Goal: Answer question/provide support

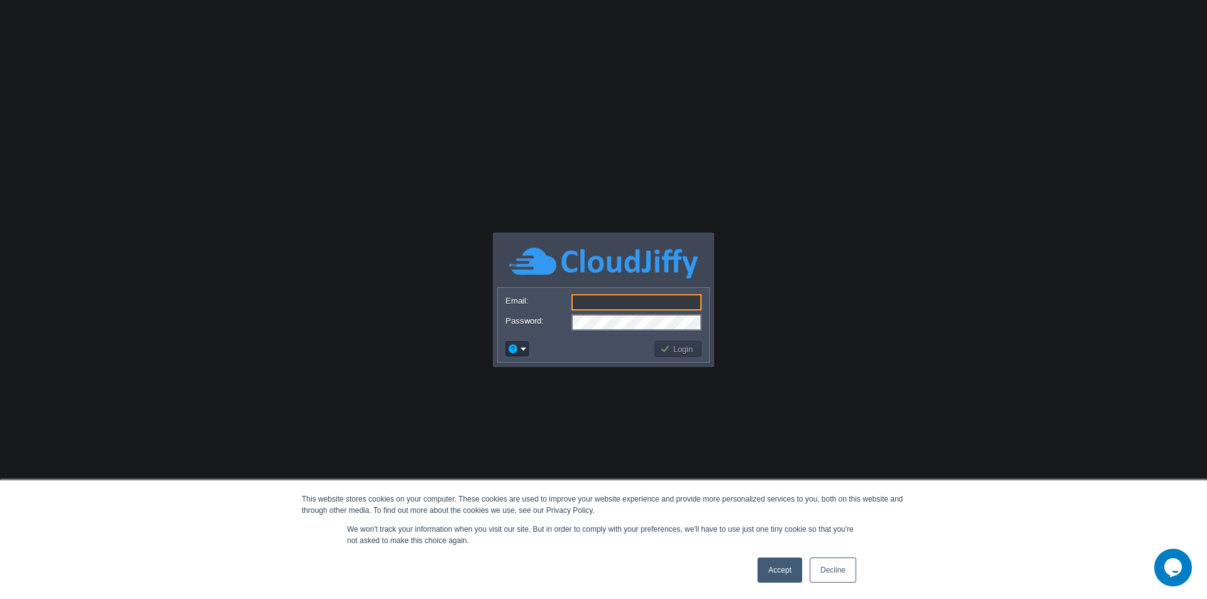
click at [586, 297] on input "Email:" at bounding box center [636, 302] width 130 height 16
paste input "[EMAIL_ADDRESS][DOMAIN_NAME]"
type input "[EMAIL_ADDRESS][DOMAIN_NAME]"
click at [683, 349] on button "Login" at bounding box center [678, 348] width 36 height 11
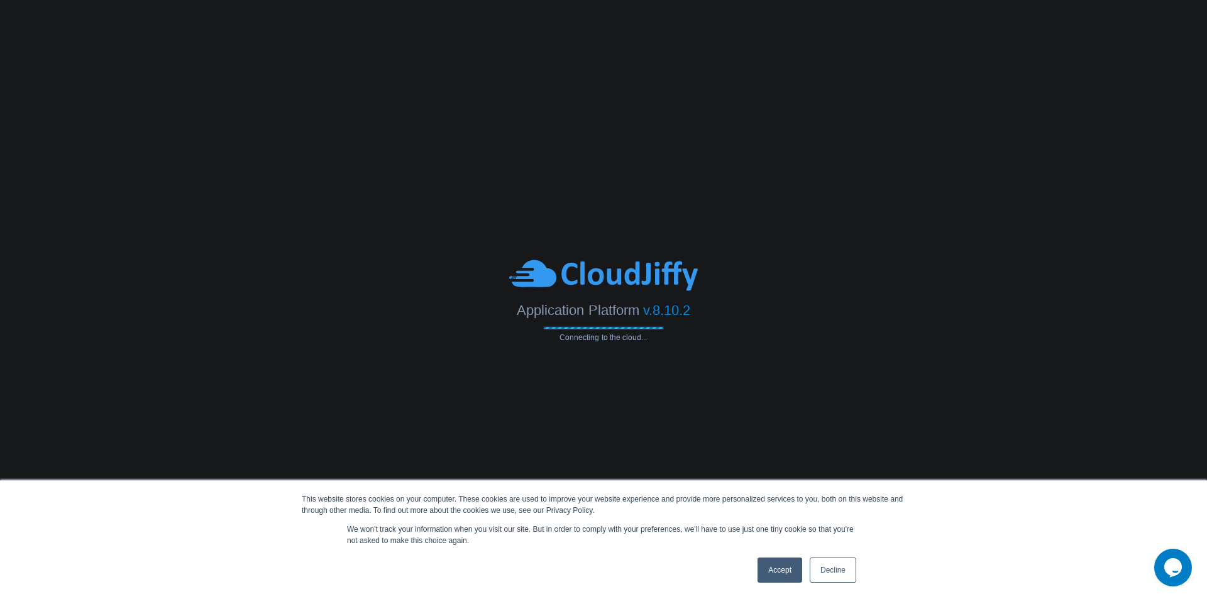
click at [781, 569] on link "Accept" at bounding box center [779, 569] width 45 height 25
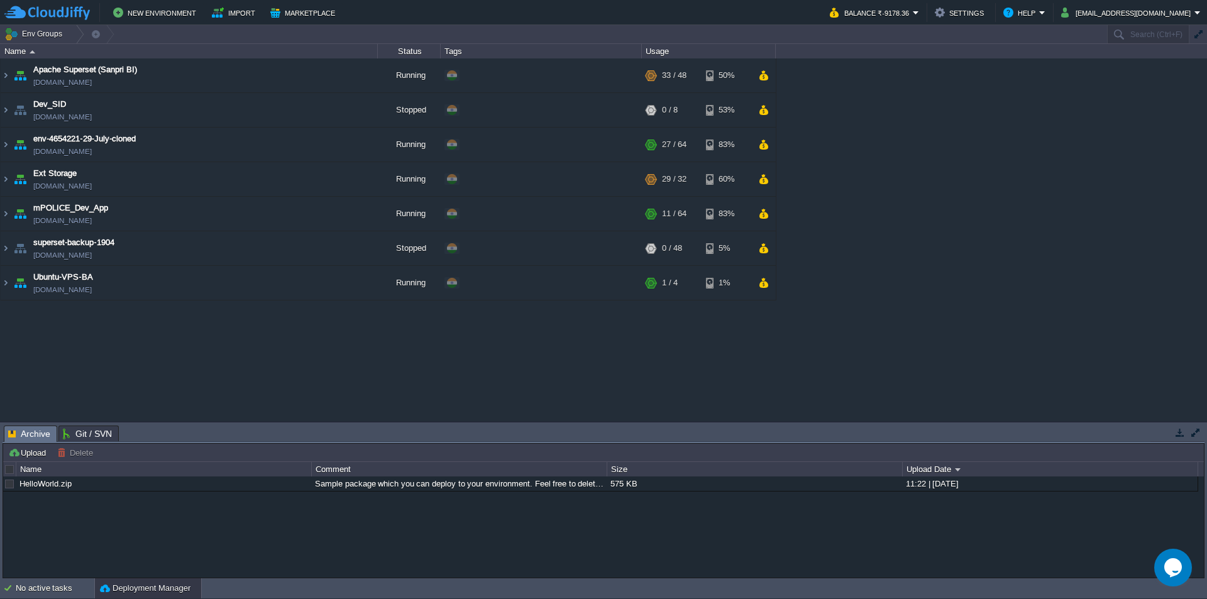
click at [1168, 574] on icon "$i18n('chat', 'chat_widget')" at bounding box center [1173, 567] width 18 height 19
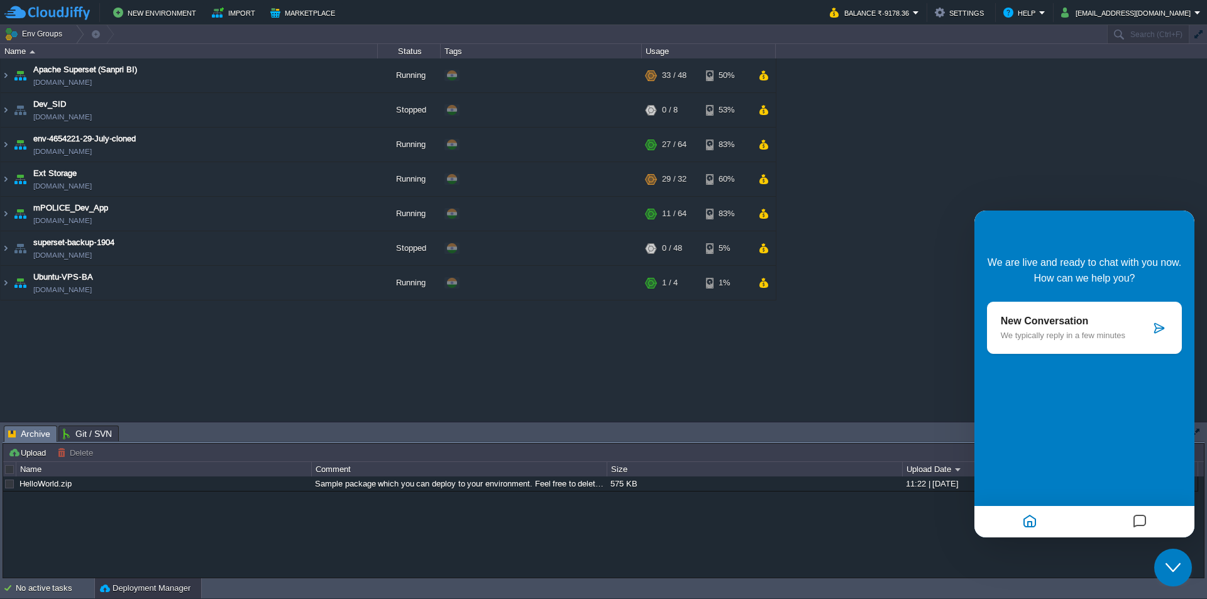
click at [1077, 316] on p "New Conversation" at bounding box center [1076, 321] width 150 height 11
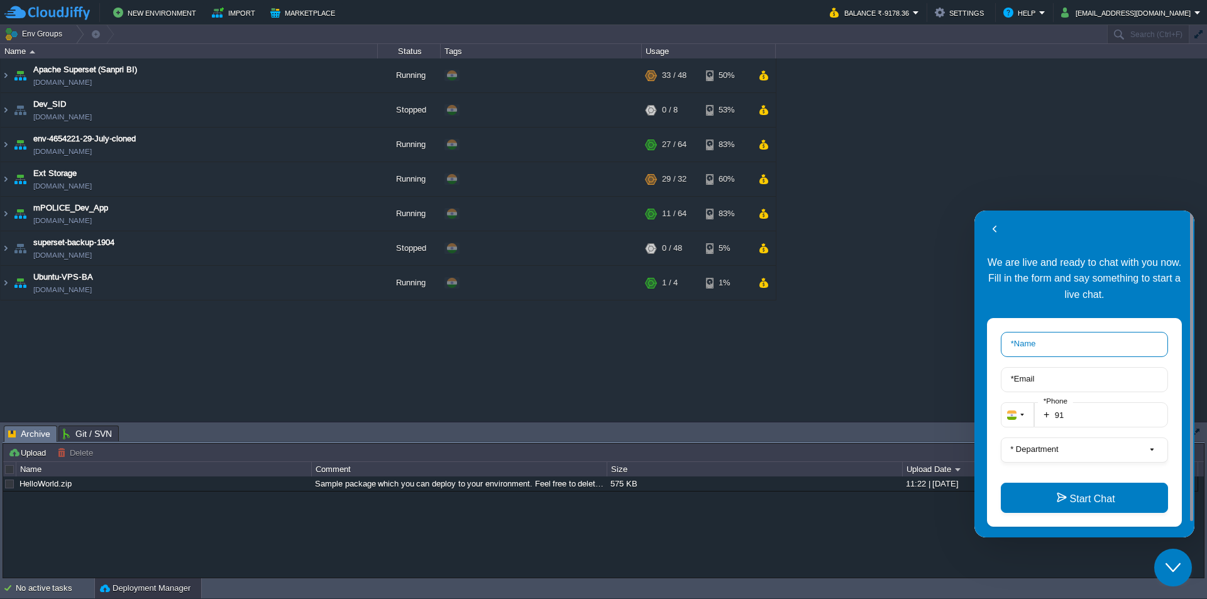
click at [1067, 347] on input "* Name" at bounding box center [1084, 344] width 167 height 25
type input "Rakesh"
click at [1051, 378] on input "* Email" at bounding box center [1084, 379] width 167 height 25
type input "rakesh.giri@sanpri.net"
click at [1073, 411] on input "91" at bounding box center [1101, 414] width 134 height 25
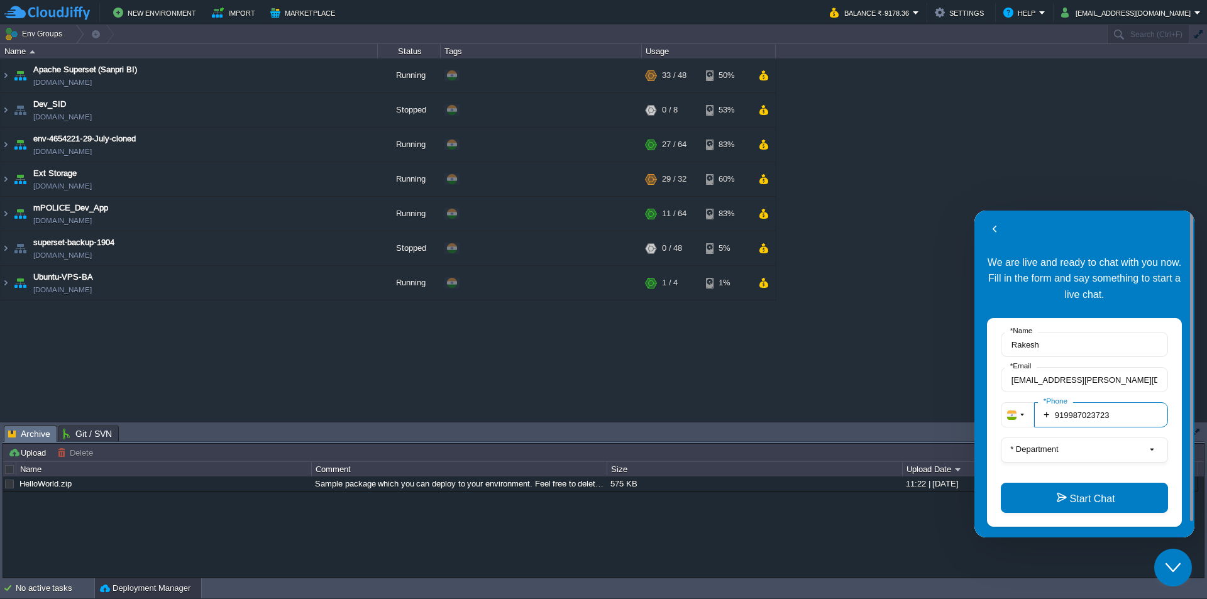
type input "919987023723"
click at [1123, 417] on input "919987023723" at bounding box center [1101, 414] width 134 height 25
click at [1058, 452] on label "* Department" at bounding box center [1034, 448] width 58 height 9
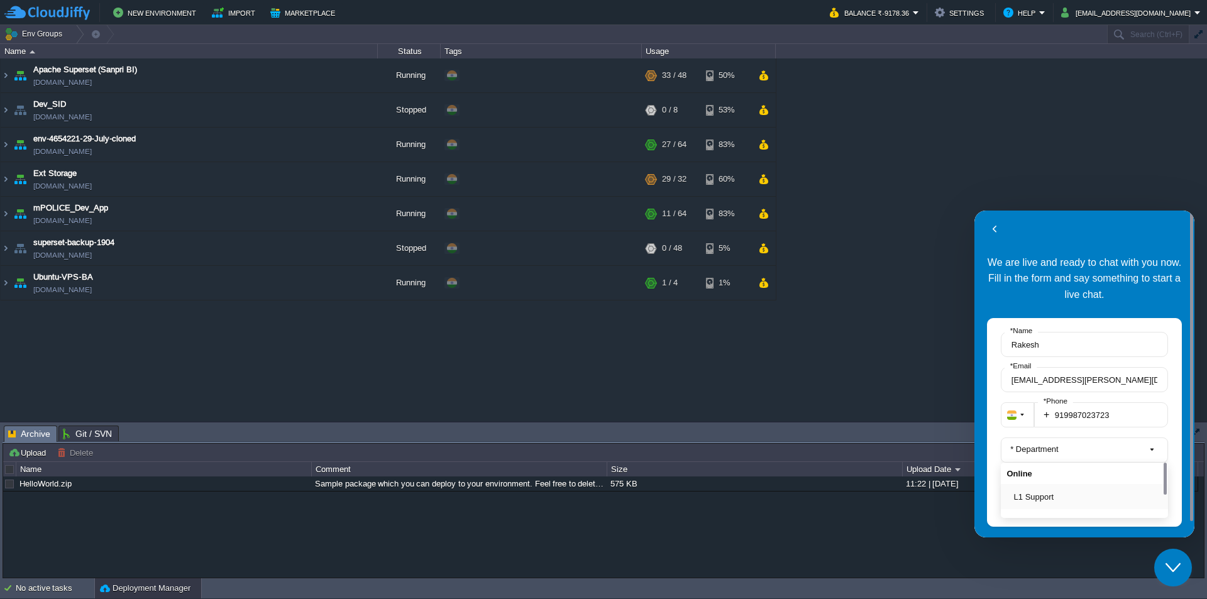
click at [1050, 492] on button "L1 Support" at bounding box center [1088, 496] width 148 height 13
click at [1075, 498] on button "Start Chat" at bounding box center [1084, 498] width 167 height 30
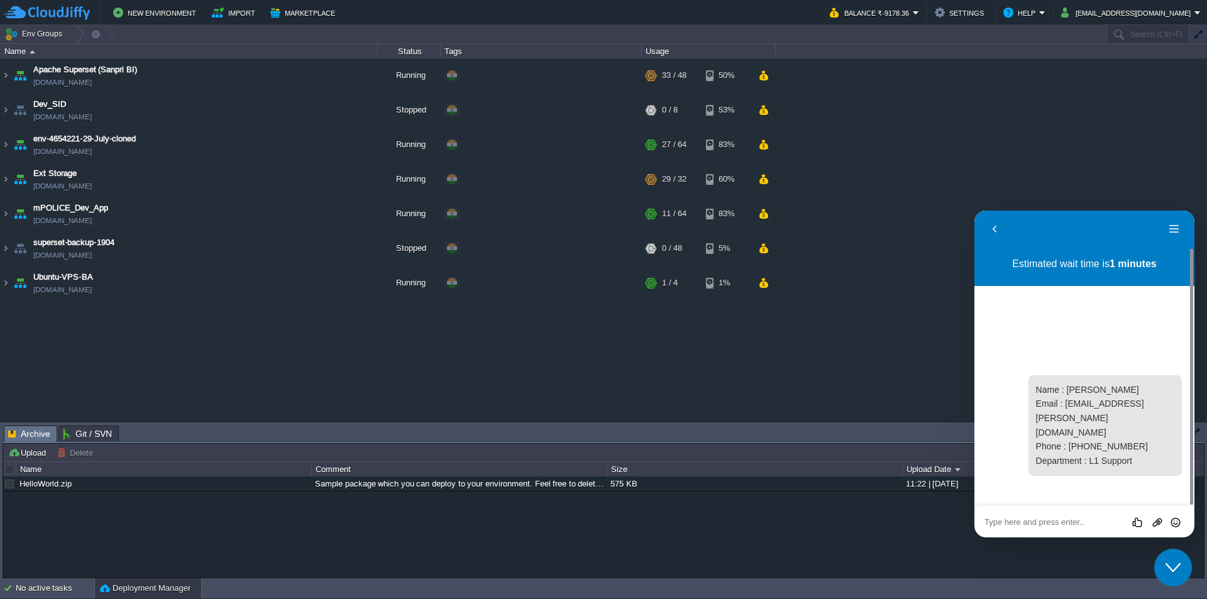
click at [1016, 473] on div at bounding box center [1084, 425] width 195 height 101
click at [974, 211] on div "Rate this chat Upload File Insert emoji" at bounding box center [974, 211] width 0 height 0
click at [974, 211] on textarea at bounding box center [974, 211] width 0 height 0
click at [974, 211] on div "Rate this chat Upload File Insert emoji" at bounding box center [974, 211] width 0 height 0
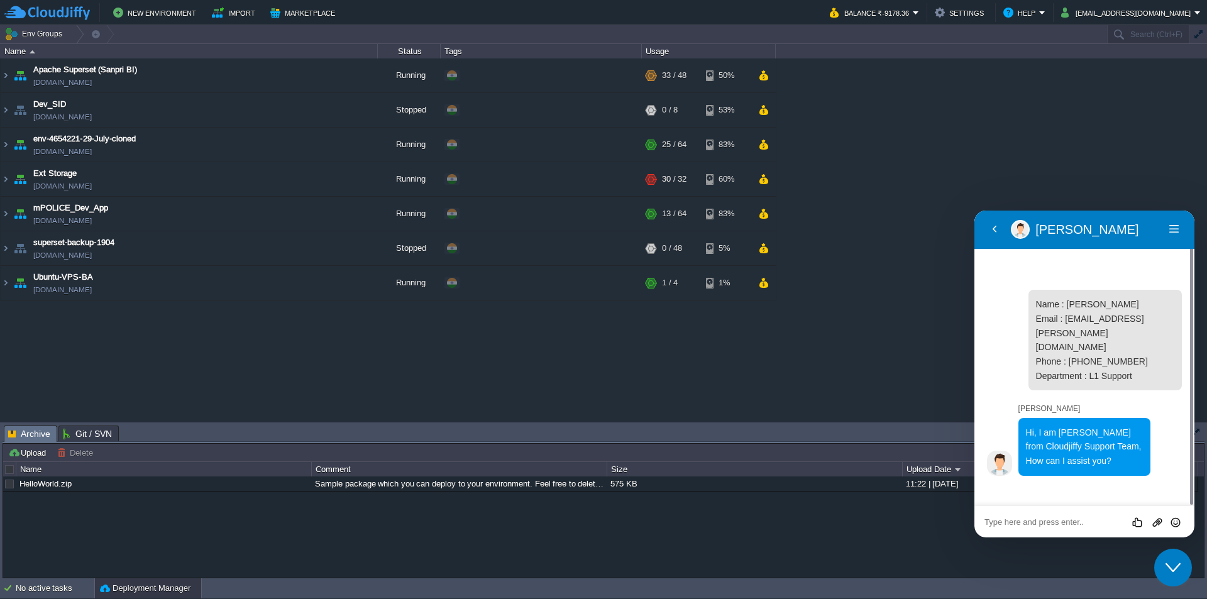
click at [974, 211] on textarea at bounding box center [974, 211] width 0 height 0
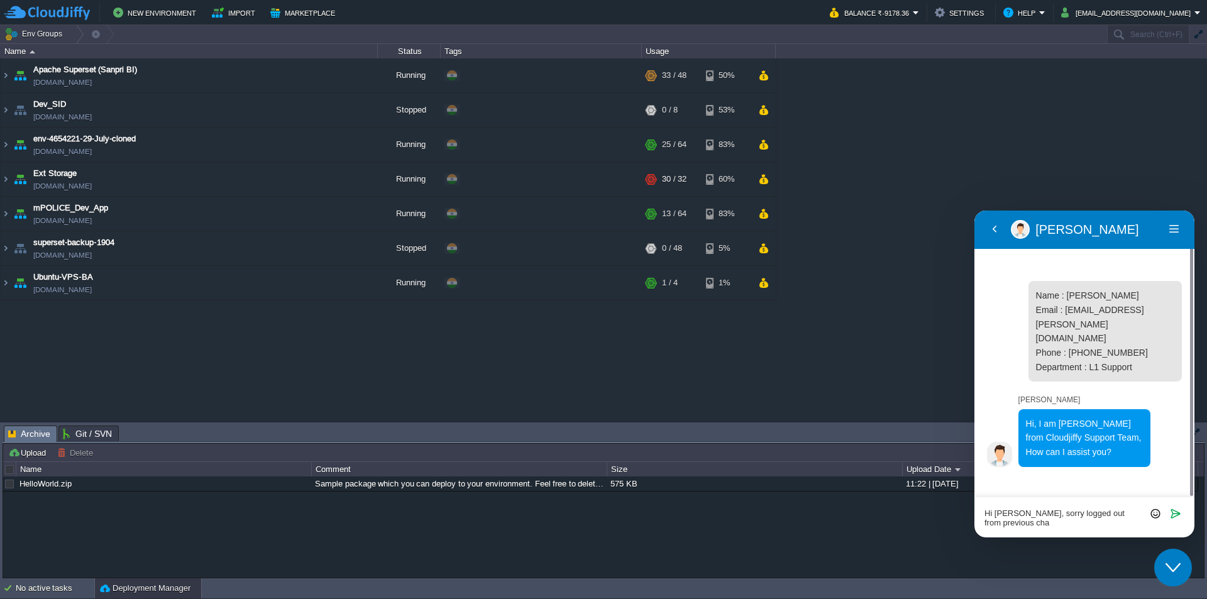
type textarea "Hi Pratiksha, sorry logged out from previous chat"
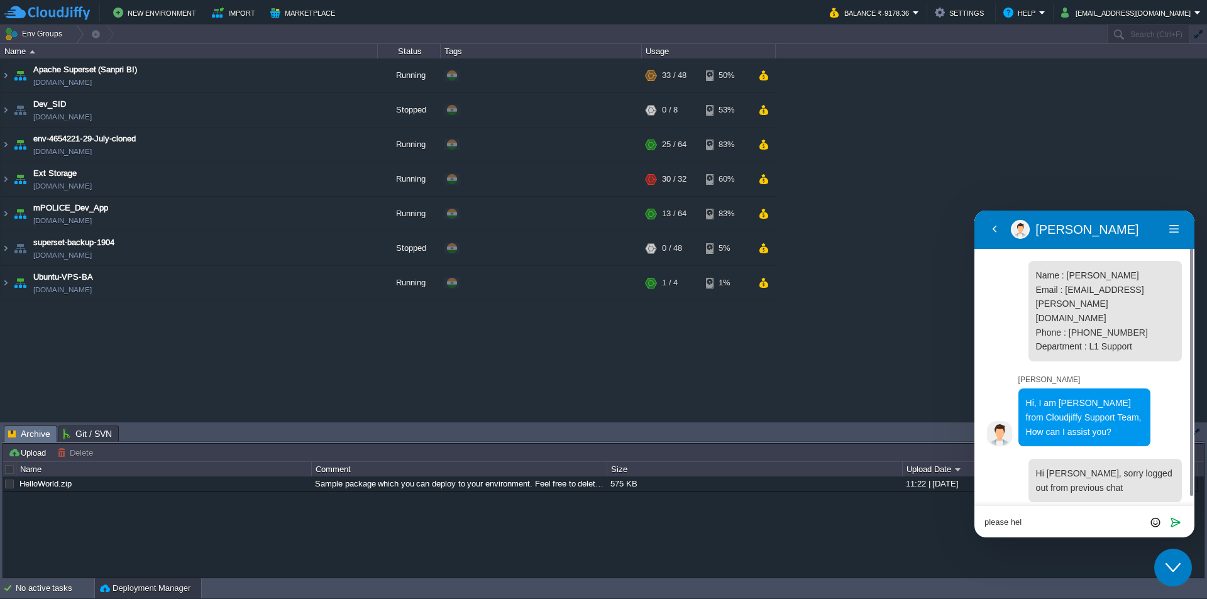
type textarea "please help"
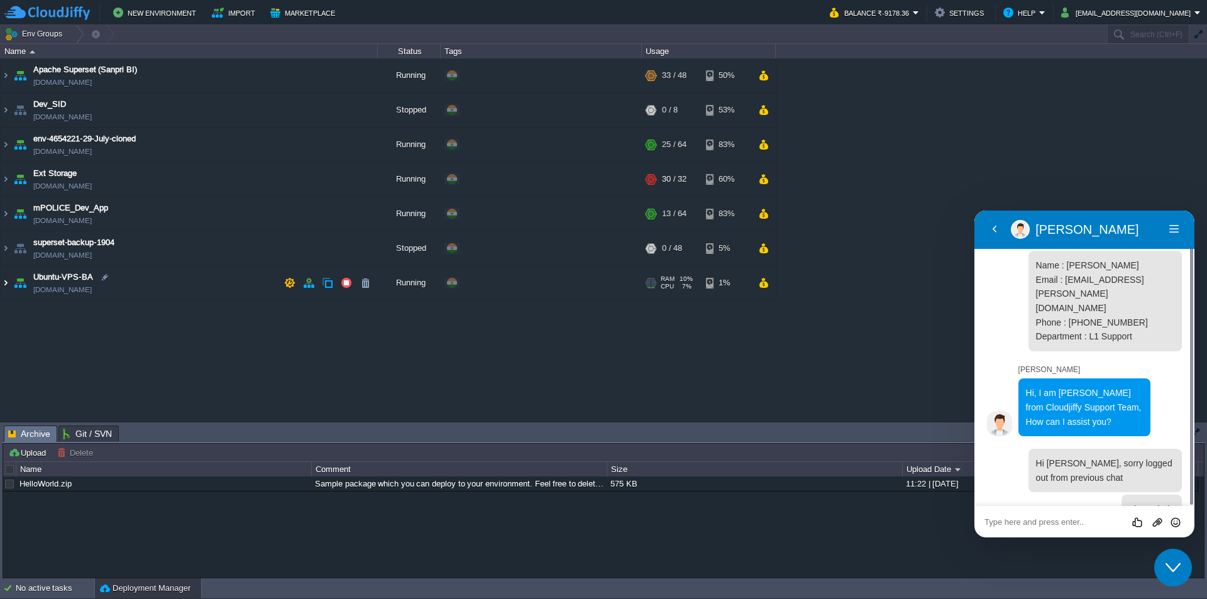
click at [8, 282] on img at bounding box center [6, 283] width 10 height 34
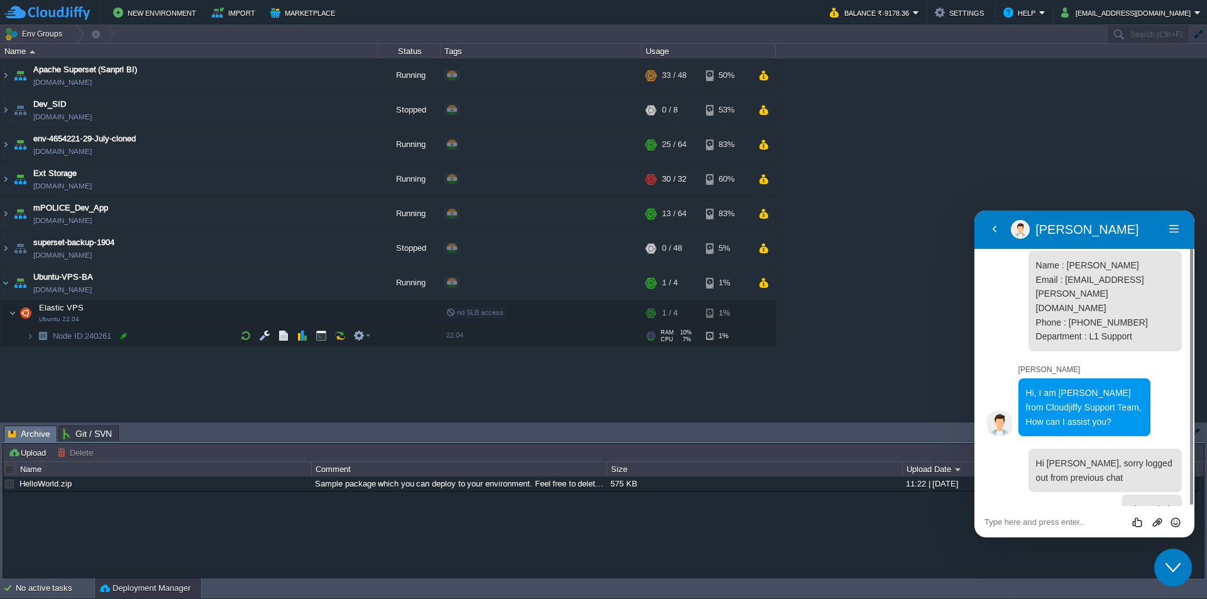
click at [123, 334] on div at bounding box center [123, 335] width 11 height 11
click at [140, 332] on input "240261" at bounding box center [215, 335] width 326 height 16
click at [155, 333] on input "240261" at bounding box center [215, 335] width 326 height 16
click at [974, 211] on textarea at bounding box center [974, 211] width 0 height 0
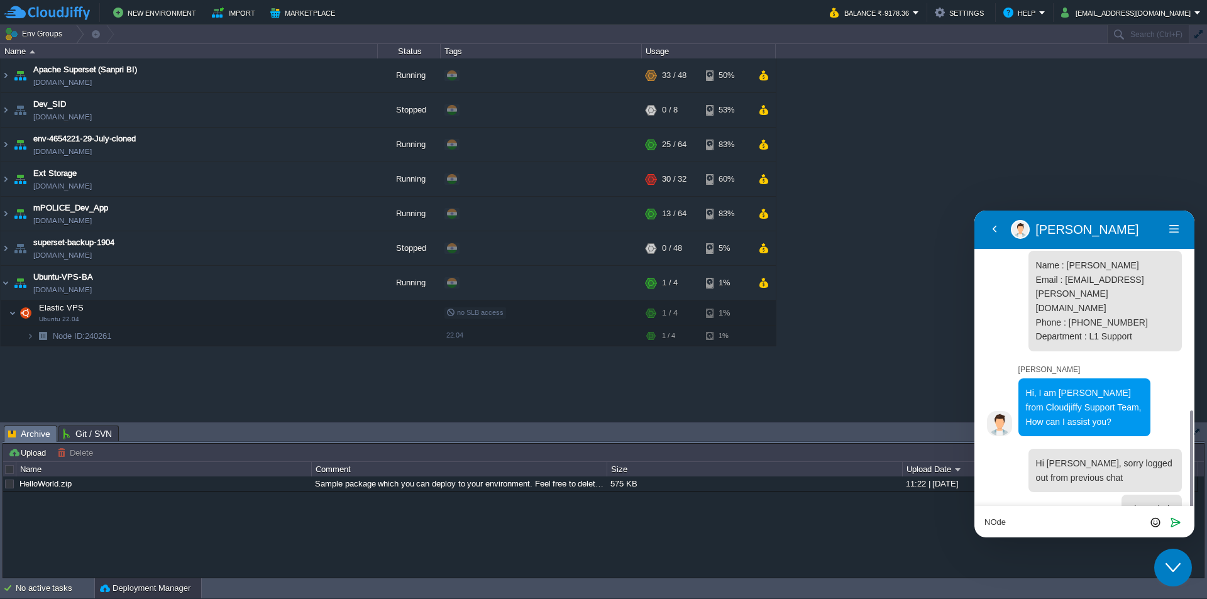
scroll to position [123, 0]
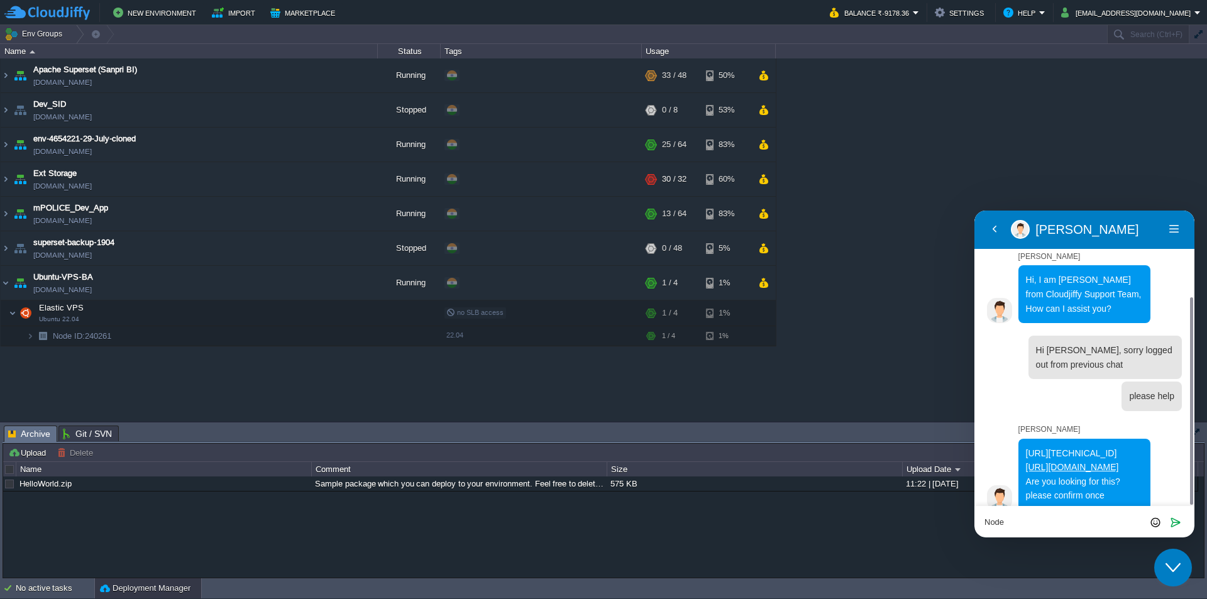
type textarea "Node"
drag, startPoint x: 1141, startPoint y: 452, endPoint x: 1024, endPoint y: 422, distance: 120.0
click at [1024, 439] on div "http://45.252.190.22:8069/ http://node240261-env-8296662.cloudjiffy.net:8069/ A…" at bounding box center [1084, 475] width 133 height 72
copy span "http://45.252.190.22:8069/ http://node240261-env-8296662.cloudjiffy.net:8069/"
click at [974, 211] on div "Rate this chat Upload File Insert emoji" at bounding box center [974, 211] width 0 height 0
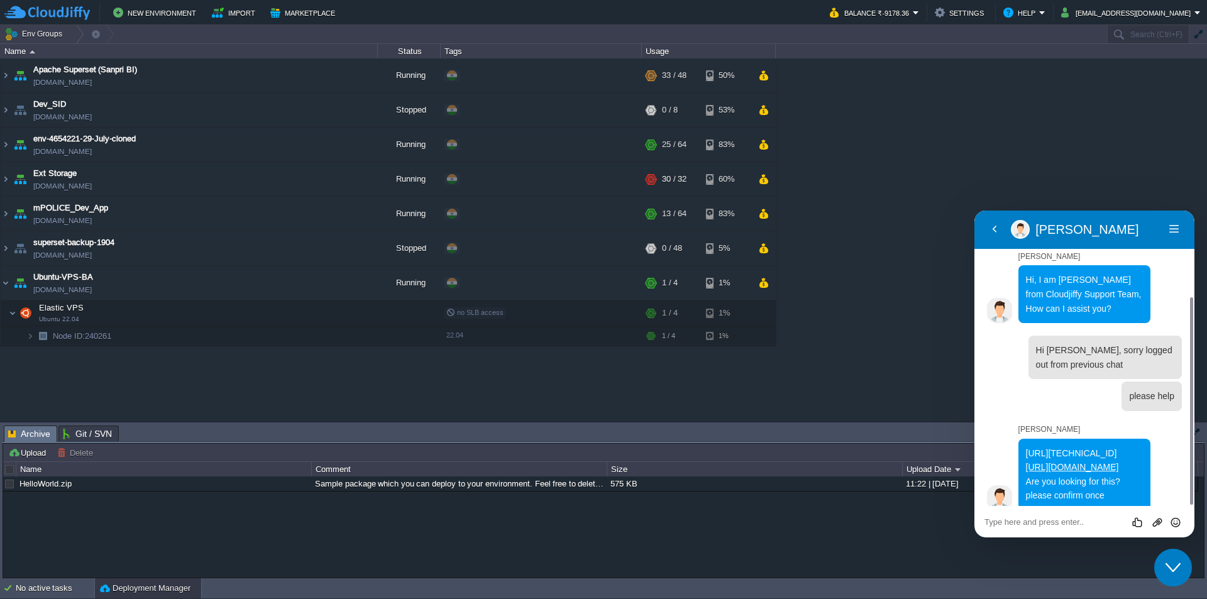
click at [974, 211] on textarea at bounding box center [974, 211] width 0 height 0
type textarea "yes...let me check"
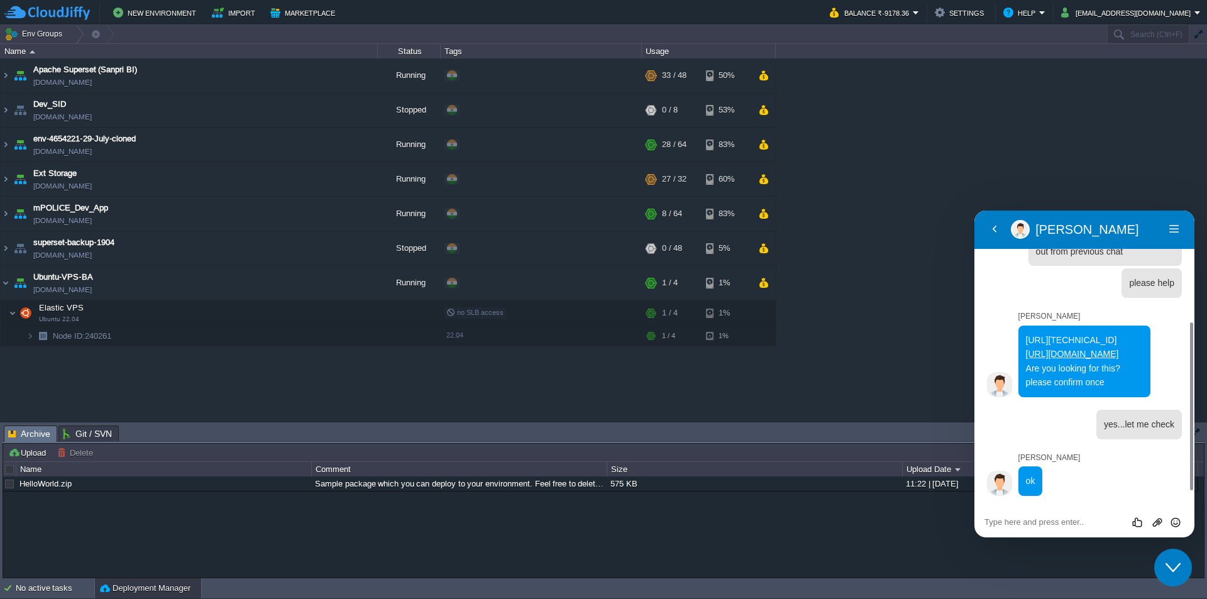
scroll to position [222, 0]
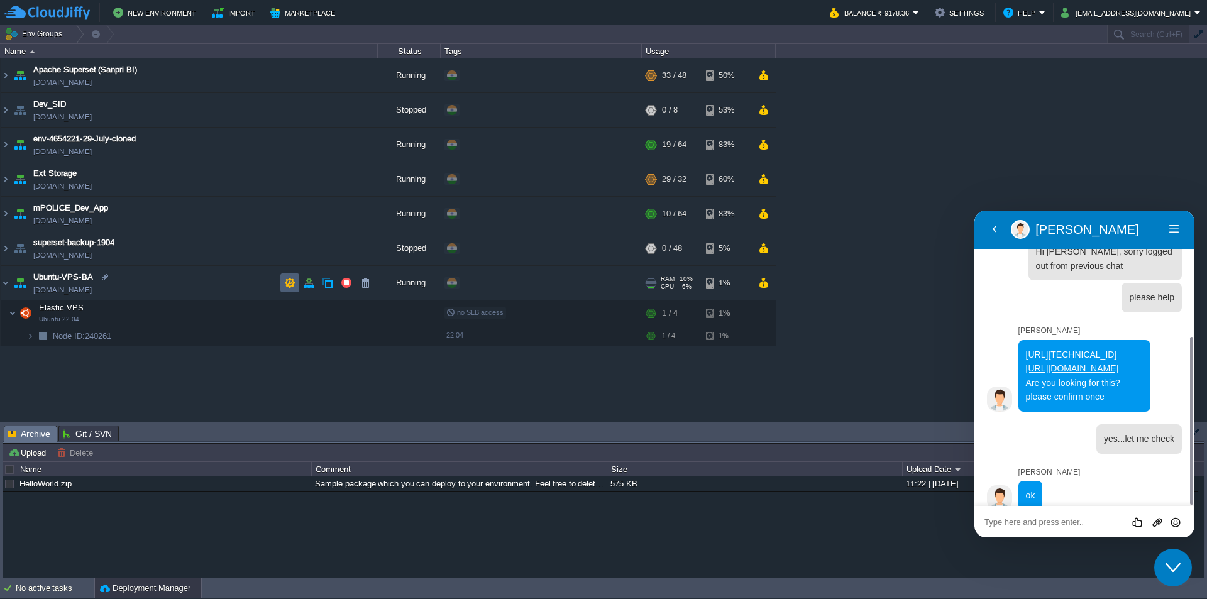
click at [294, 283] on button "button" at bounding box center [289, 282] width 11 height 11
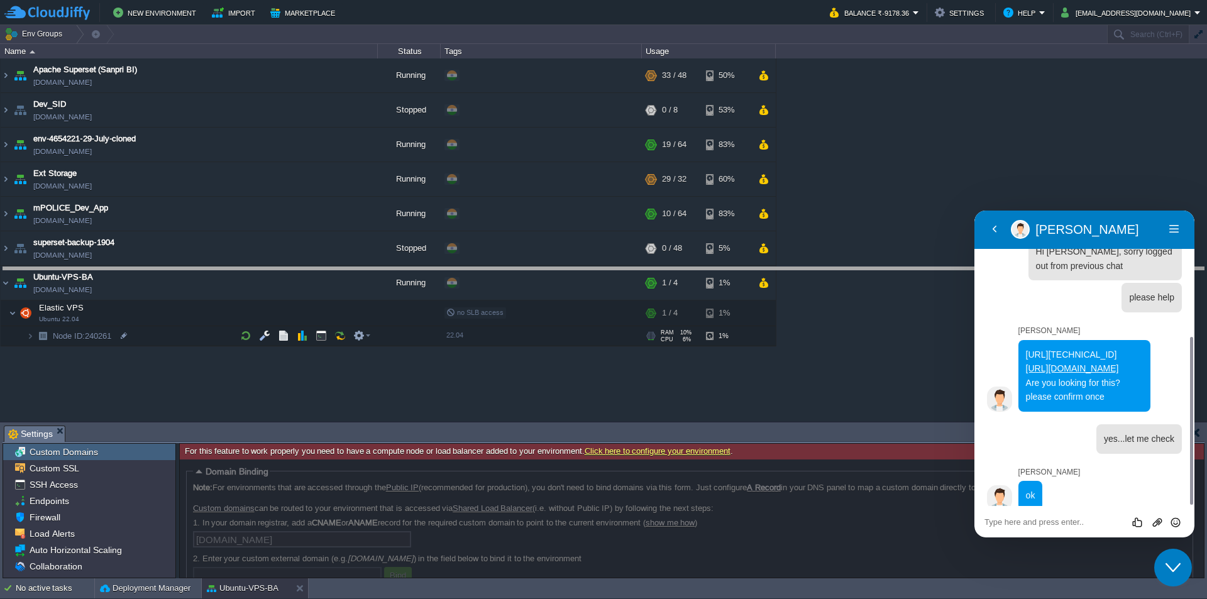
drag, startPoint x: 300, startPoint y: 429, endPoint x: 422, endPoint y: 236, distance: 228.3
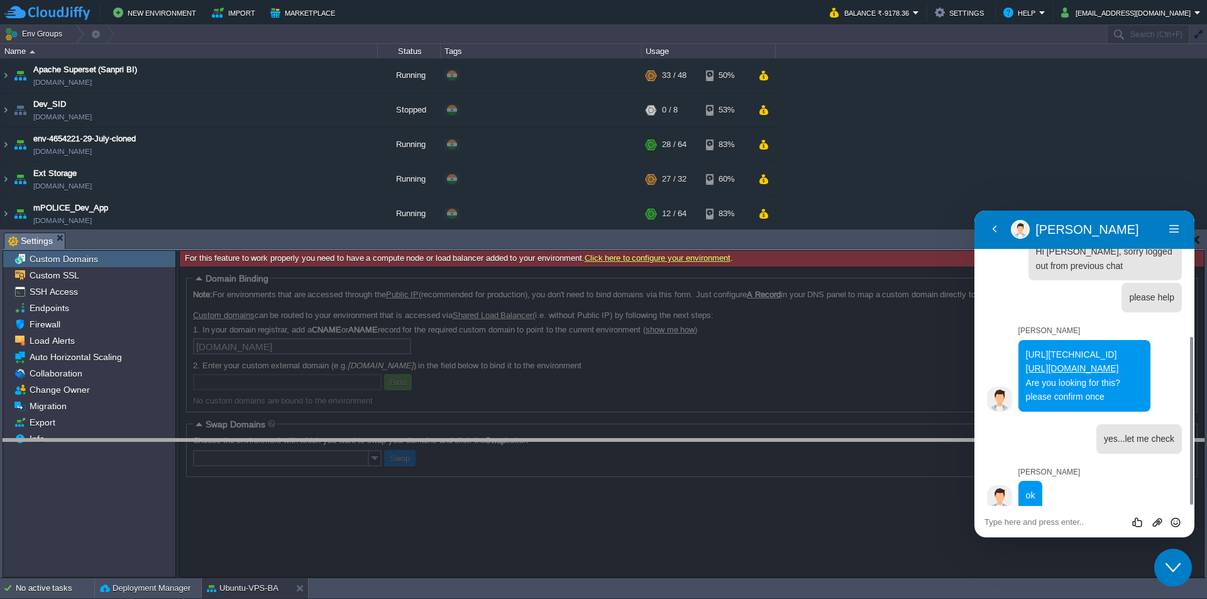
drag, startPoint x: 283, startPoint y: 248, endPoint x: 283, endPoint y: 477, distance: 228.8
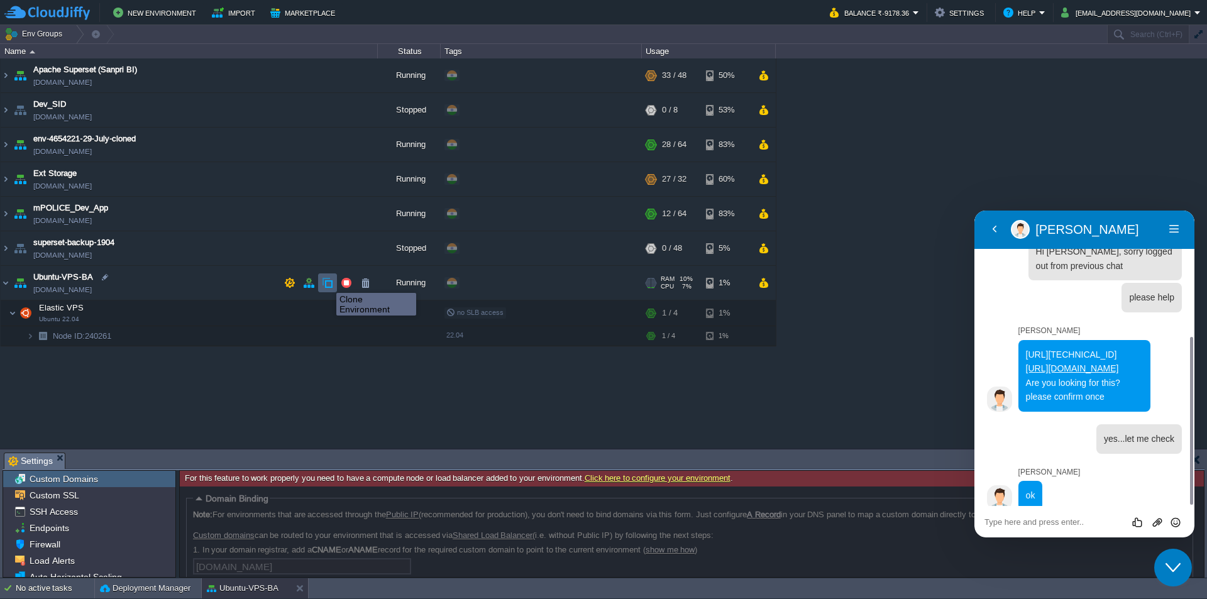
click at [327, 282] on button "button" at bounding box center [327, 282] width 11 height 11
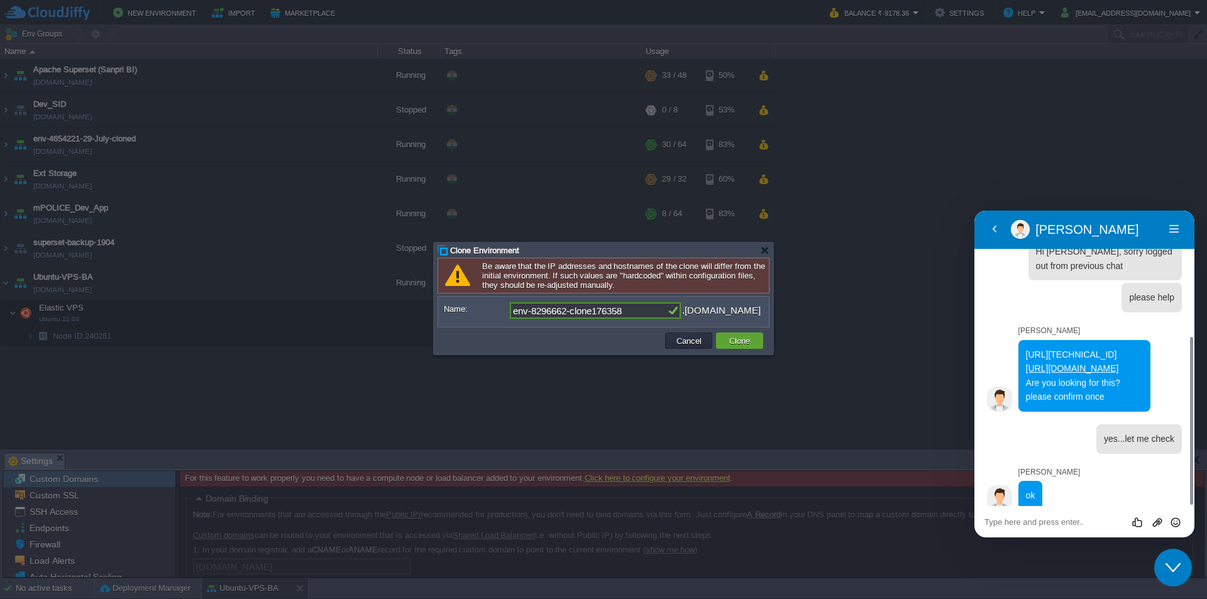
drag, startPoint x: 633, startPoint y: 311, endPoint x: 500, endPoint y: 313, distance: 133.3
click at [500, 313] on div "Name: env-8296662-clone176358 .cloudjiffy.net" at bounding box center [603, 310] width 319 height 16
click at [541, 314] on input "ba" at bounding box center [588, 310] width 157 height 16
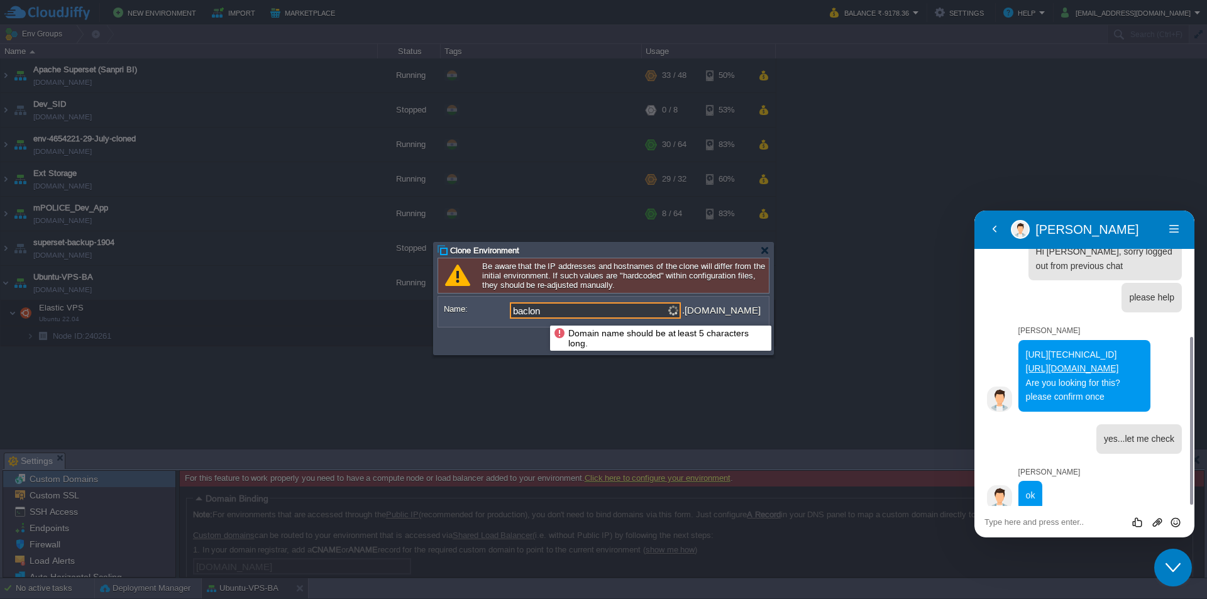
type input "baclone"
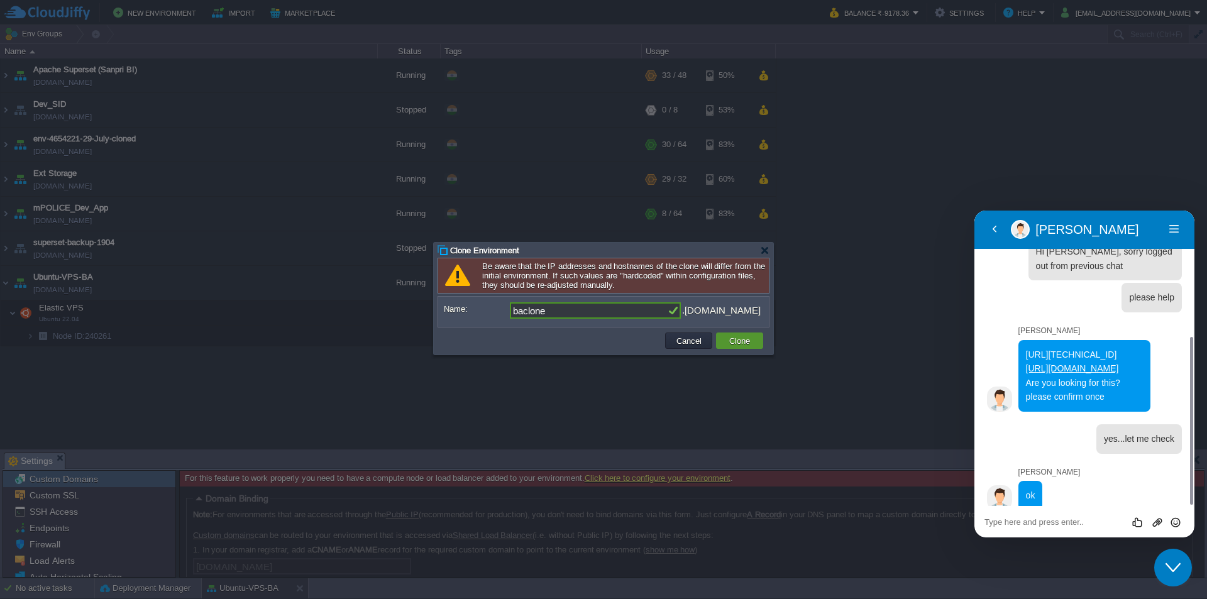
click at [742, 341] on button "Clone" at bounding box center [739, 340] width 28 height 11
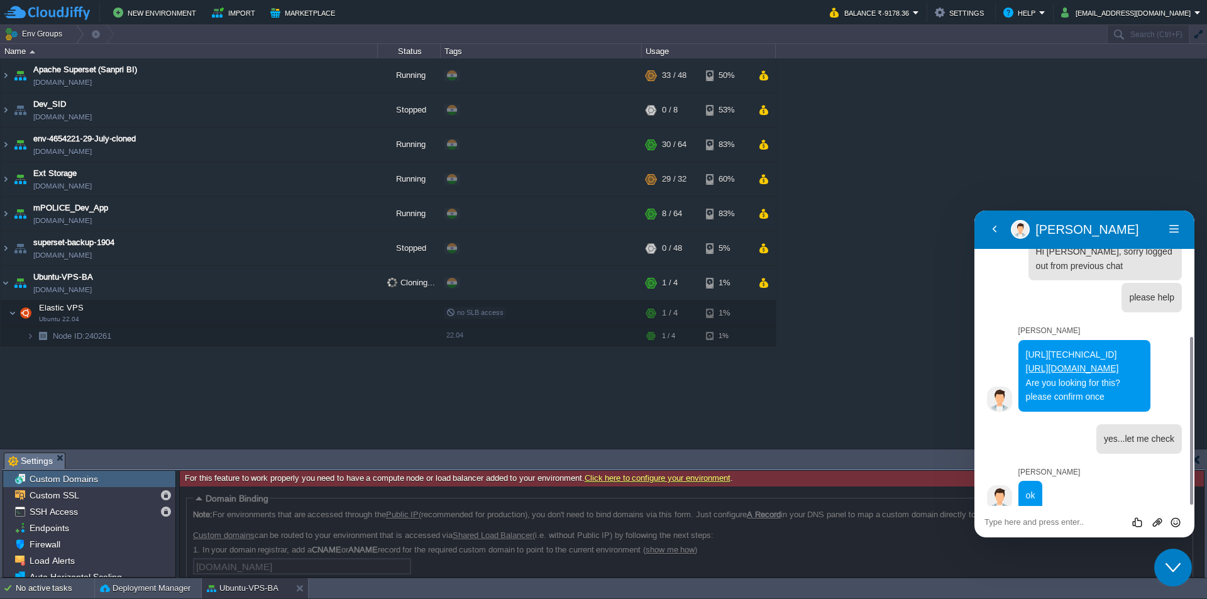
click at [1172, 565] on icon "Close Chat This icon closes the chat window." at bounding box center [1172, 567] width 15 height 15
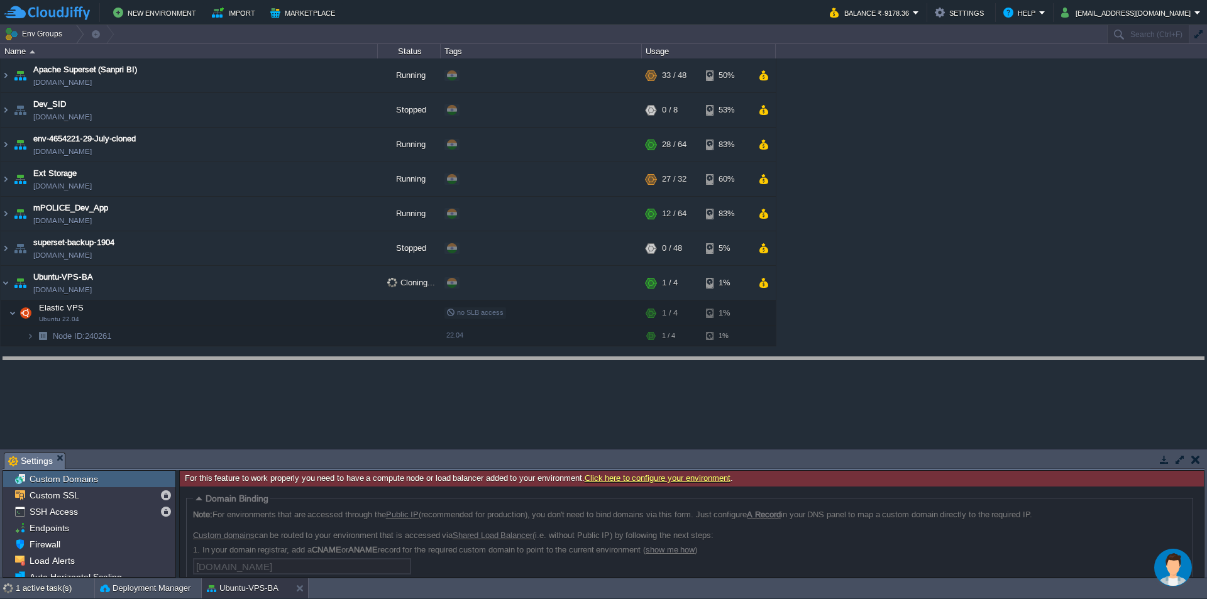
drag, startPoint x: 667, startPoint y: 467, endPoint x: 672, endPoint y: 371, distance: 95.6
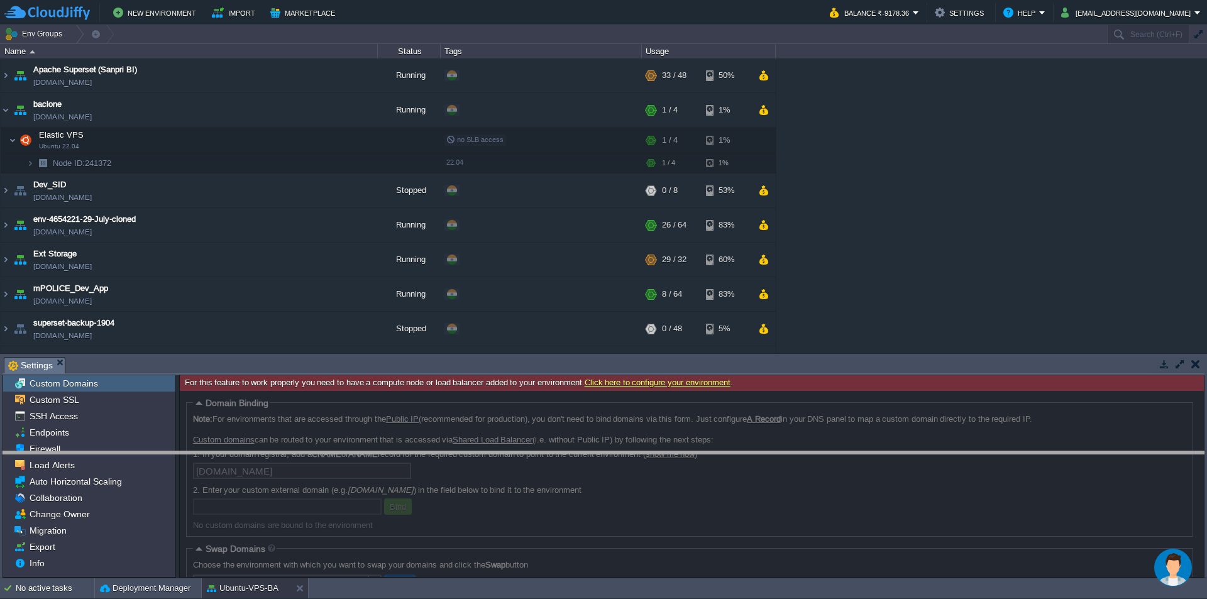
drag, startPoint x: 404, startPoint y: 367, endPoint x: 429, endPoint y: 500, distance: 135.0
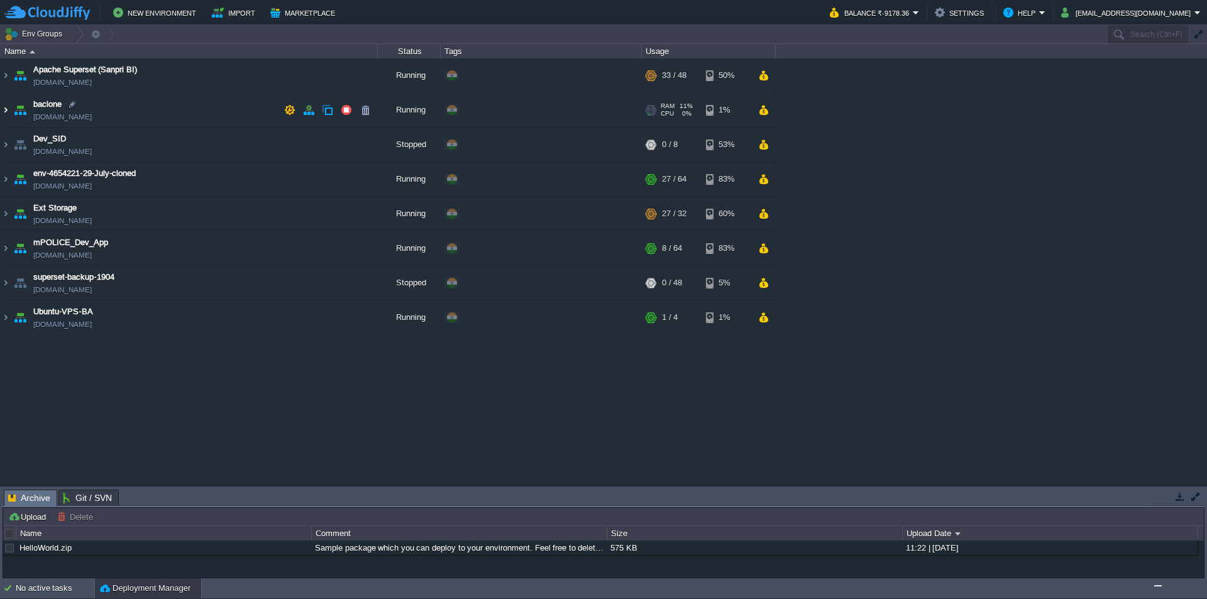
click at [6, 111] on img at bounding box center [6, 110] width 10 height 34
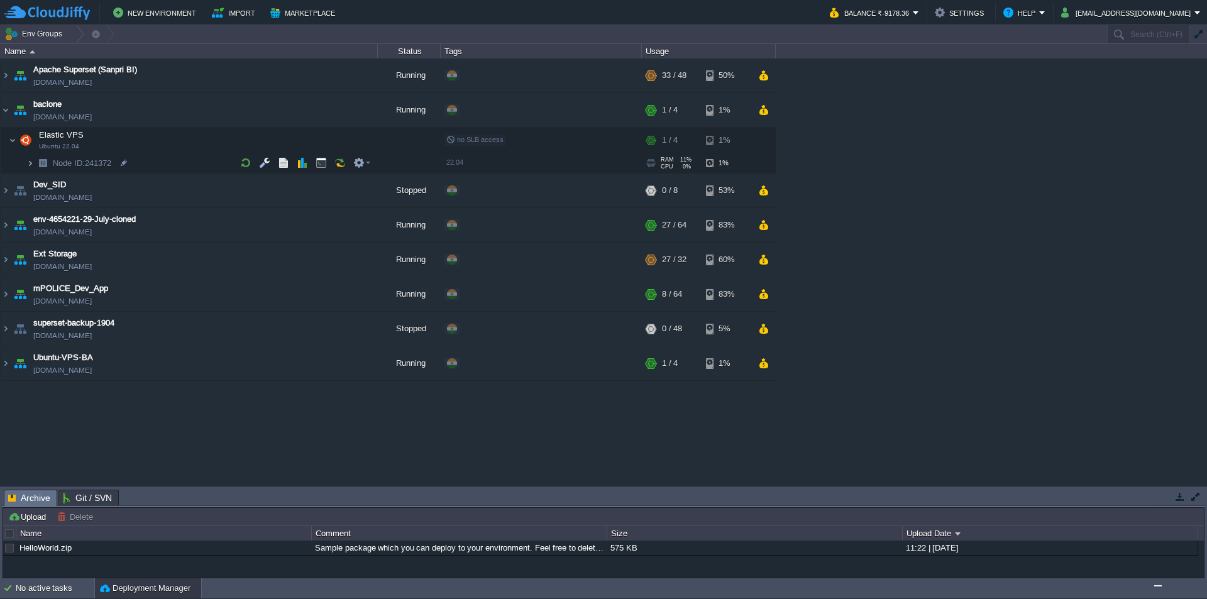
click at [30, 163] on img at bounding box center [30, 162] width 8 height 19
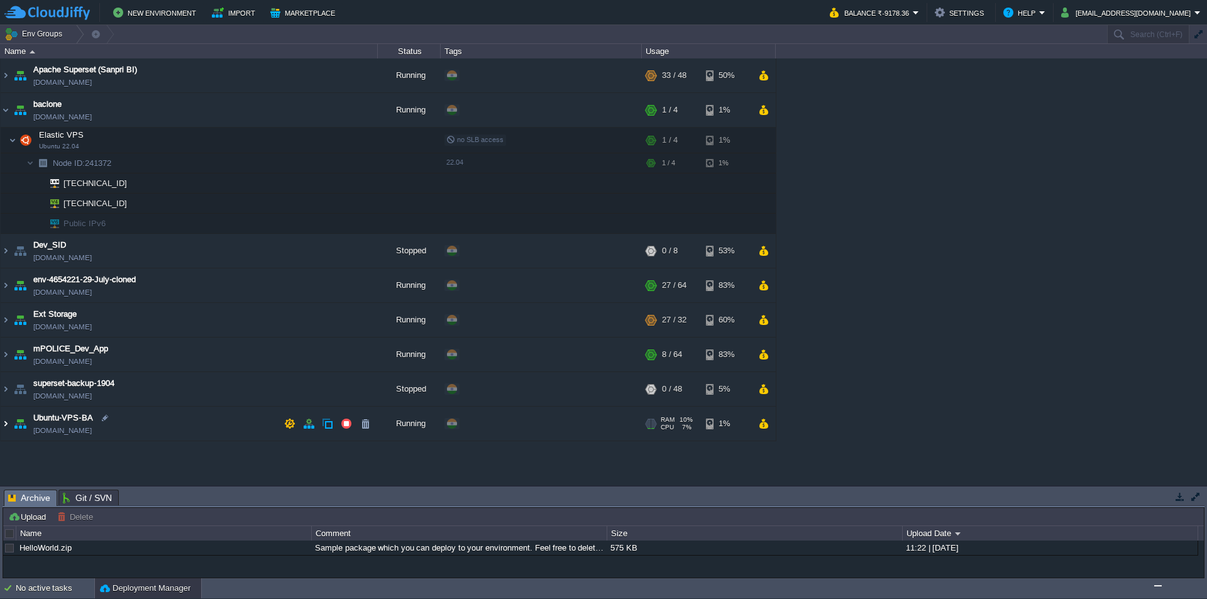
click at [4, 426] on img at bounding box center [6, 424] width 10 height 34
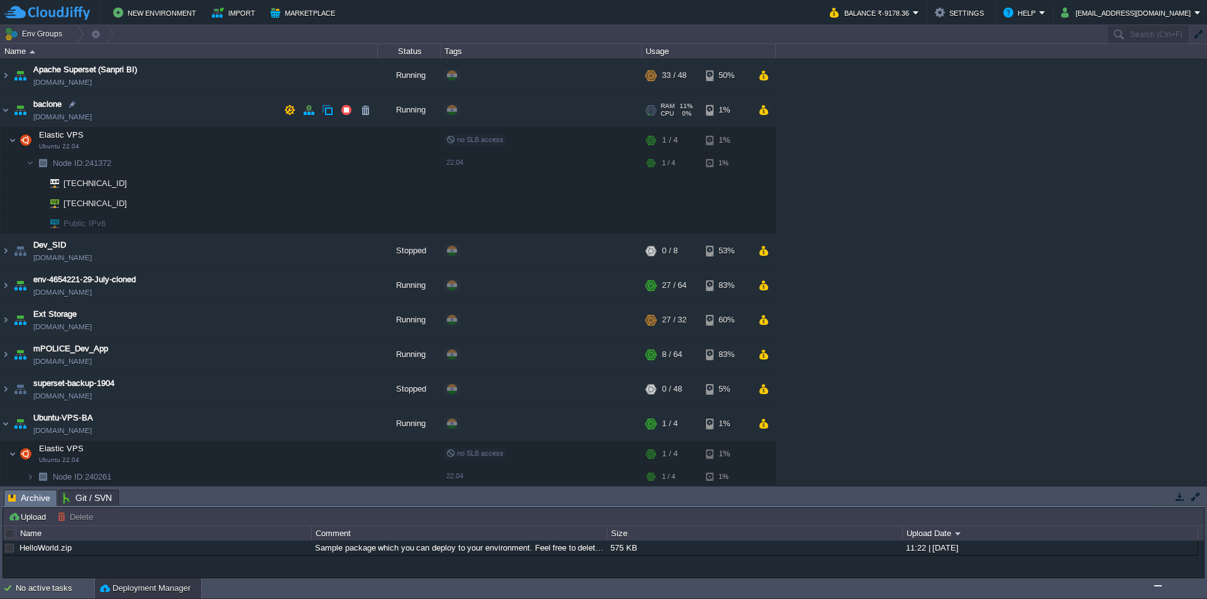
click at [35, 116] on span "[DOMAIN_NAME]" at bounding box center [62, 117] width 58 height 13
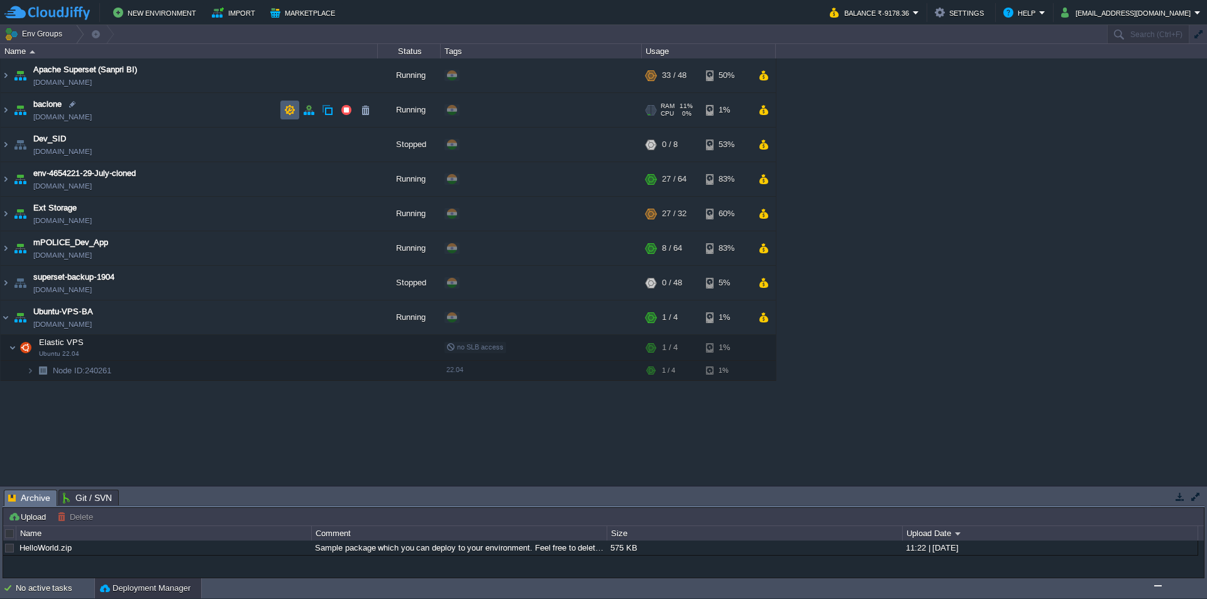
click at [287, 115] on button "button" at bounding box center [289, 109] width 11 height 11
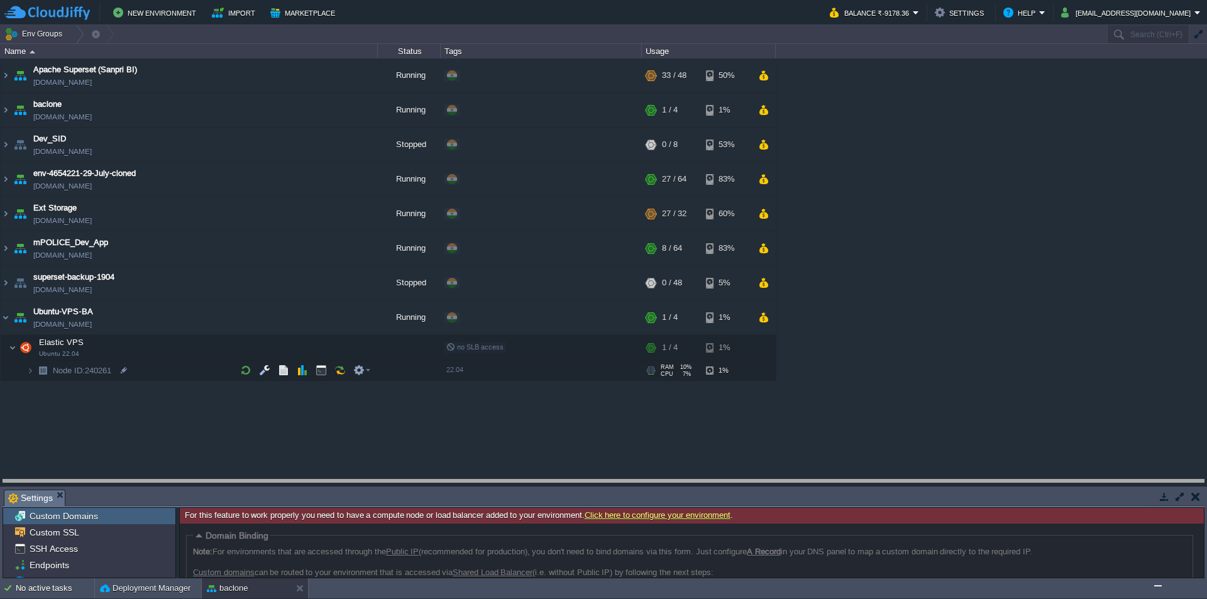
drag, startPoint x: 239, startPoint y: 495, endPoint x: 246, endPoint y: 273, distance: 222.0
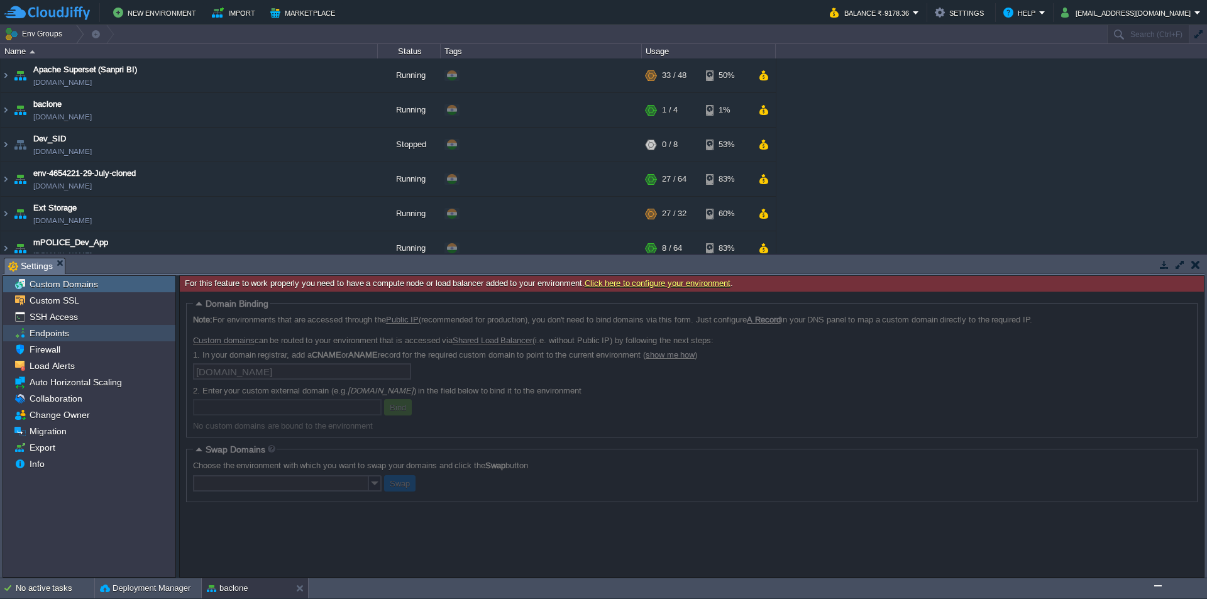
click at [58, 337] on span "Endpoints" at bounding box center [49, 332] width 44 height 11
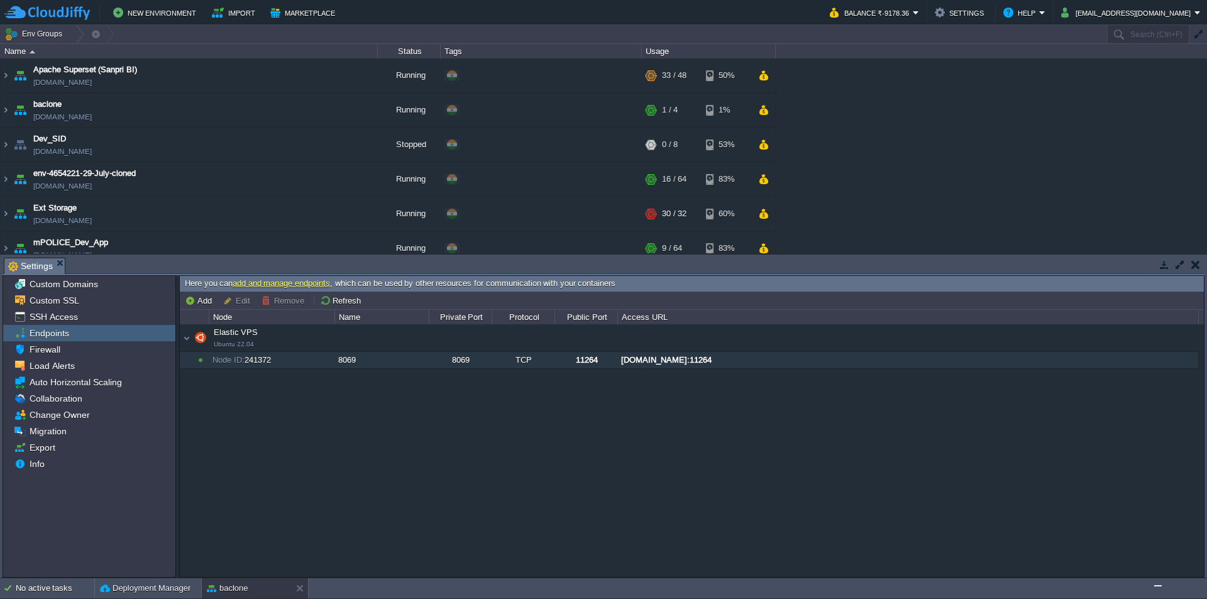
click at [675, 358] on div "[DOMAIN_NAME]:11264" at bounding box center [907, 360] width 579 height 16
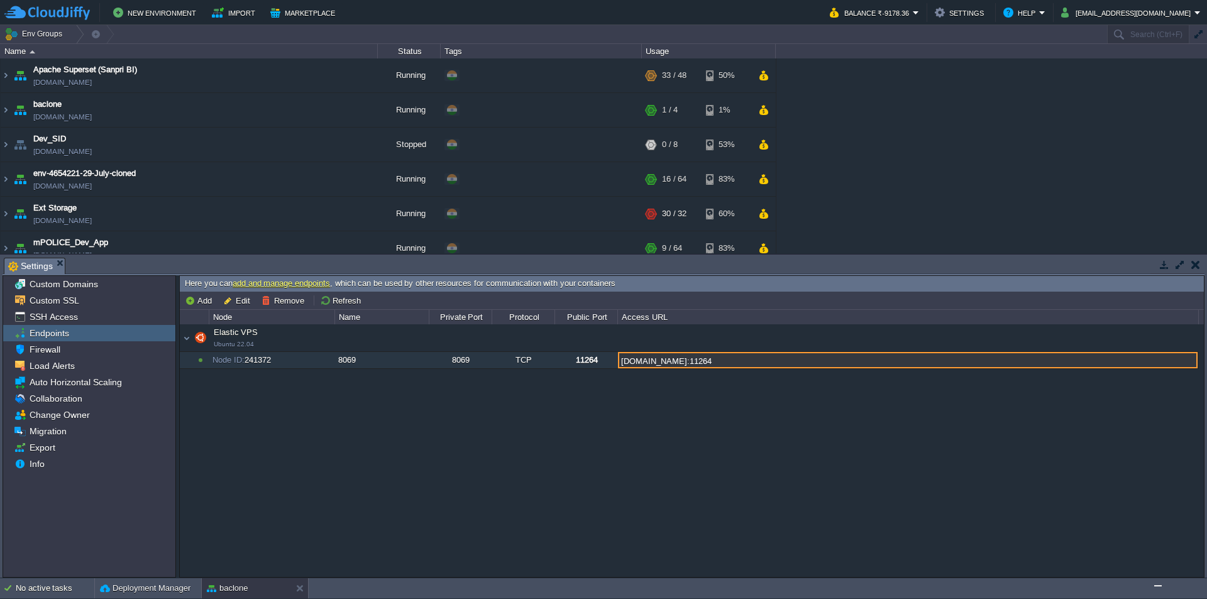
click at [714, 359] on input "[DOMAIN_NAME]:11264" at bounding box center [907, 360] width 579 height 16
click at [699, 360] on input "[DOMAIN_NAME]:11264" at bounding box center [907, 360] width 579 height 16
click at [711, 404] on div "Elastic VPS Ubuntu 22.04 Elastic VPS Ubuntu 22.04 Node ID: 241372 8069 8069 TCP…" at bounding box center [692, 450] width 1024 height 252
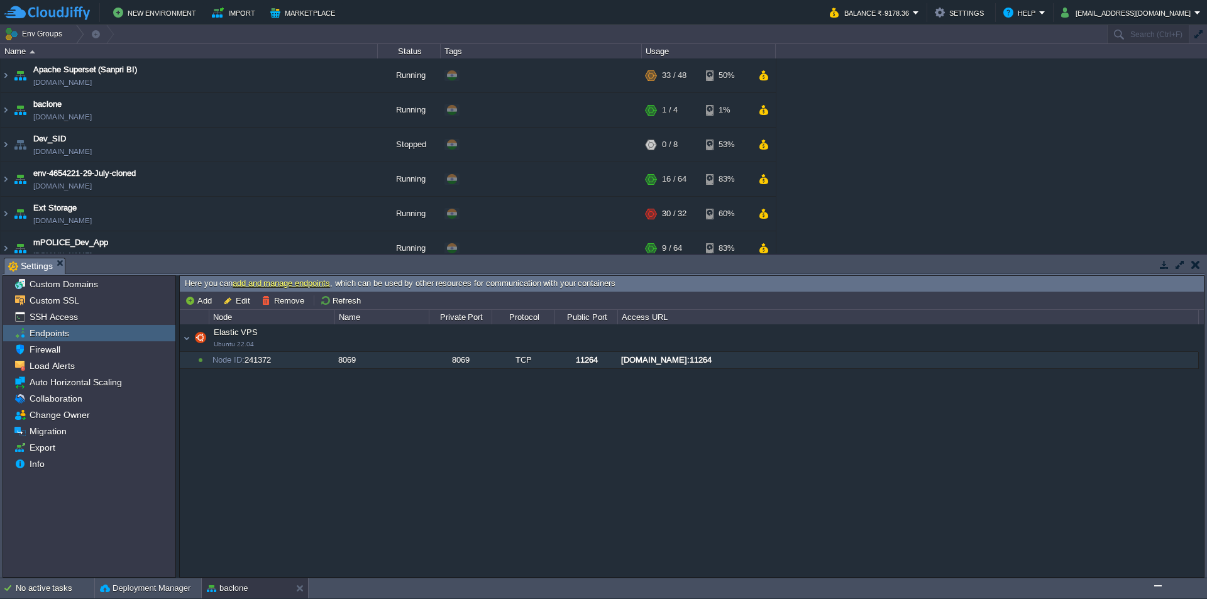
click at [681, 360] on div "[DOMAIN_NAME]:11264" at bounding box center [907, 360] width 579 height 16
type input "[DOMAIN_NAME]:11264"
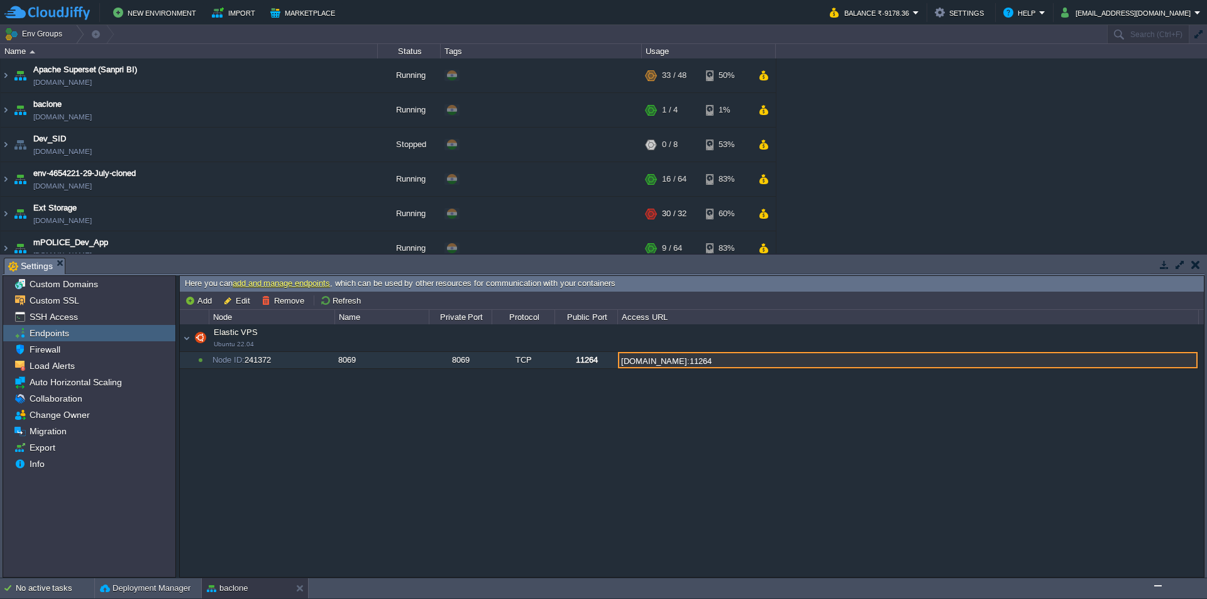
click at [379, 409] on div "Elastic VPS Ubuntu 22.04 Elastic VPS Ubuntu 22.04 Node ID: 241372 8069 8069 TCP…" at bounding box center [692, 450] width 1024 height 252
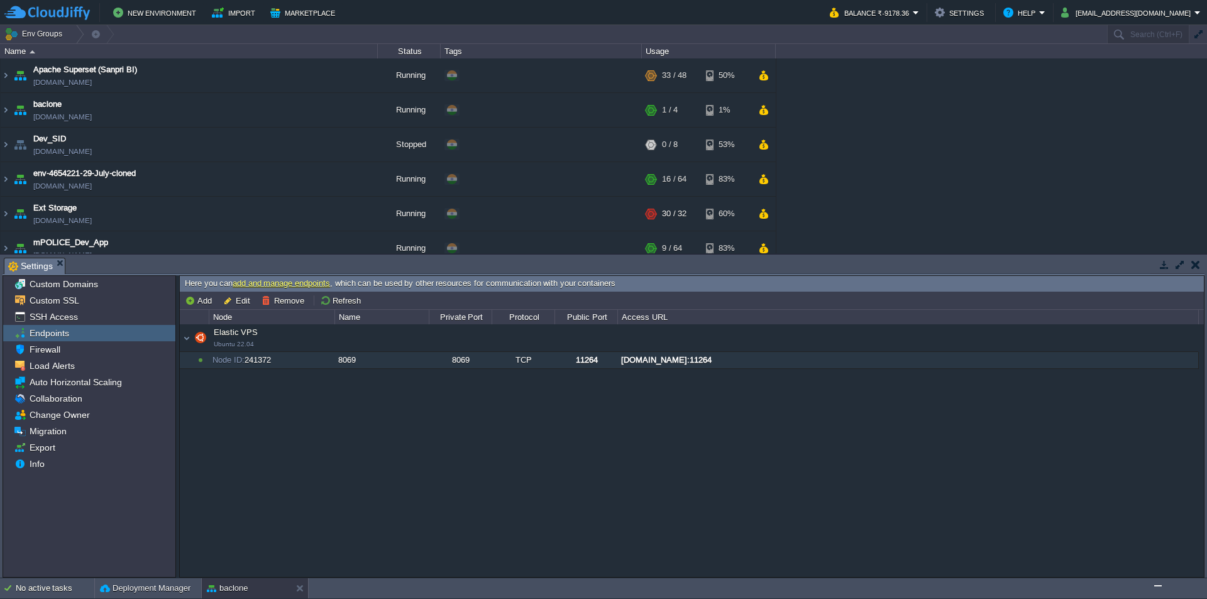
click at [283, 304] on button "Remove" at bounding box center [284, 300] width 47 height 11
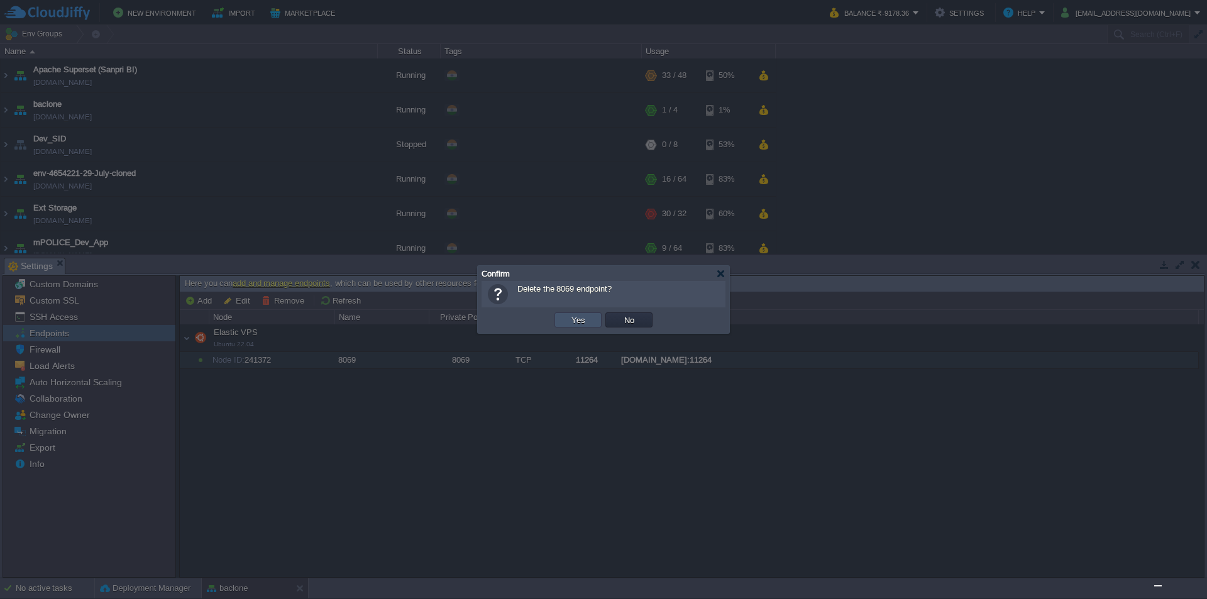
click at [586, 319] on button "Yes" at bounding box center [578, 319] width 21 height 11
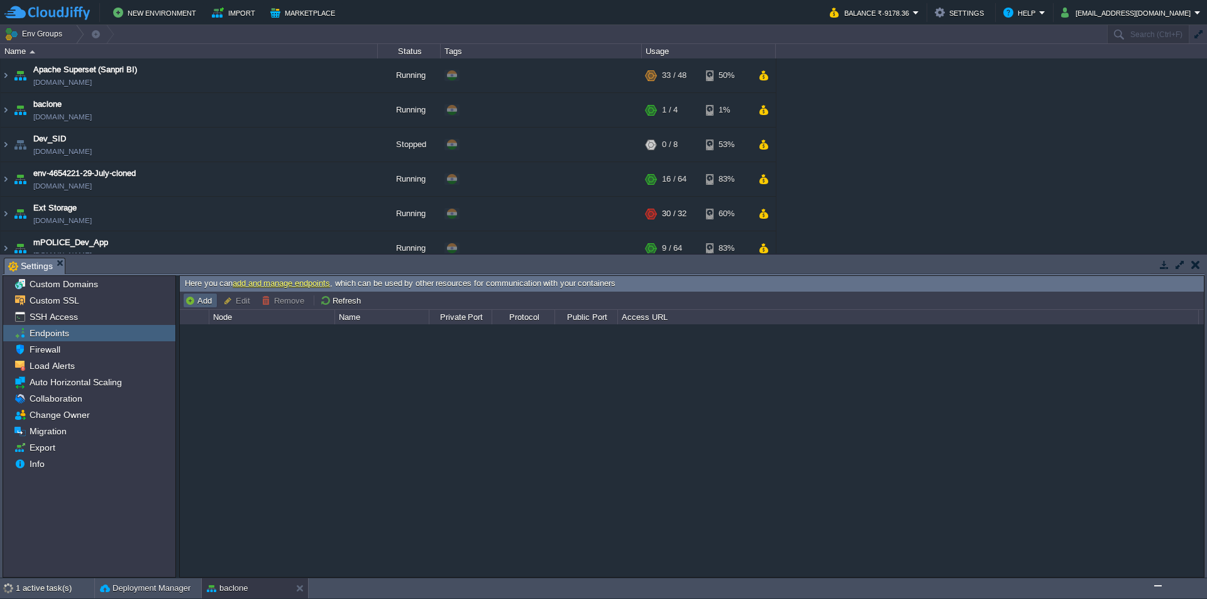
click at [202, 305] on button "Add" at bounding box center [200, 300] width 31 height 11
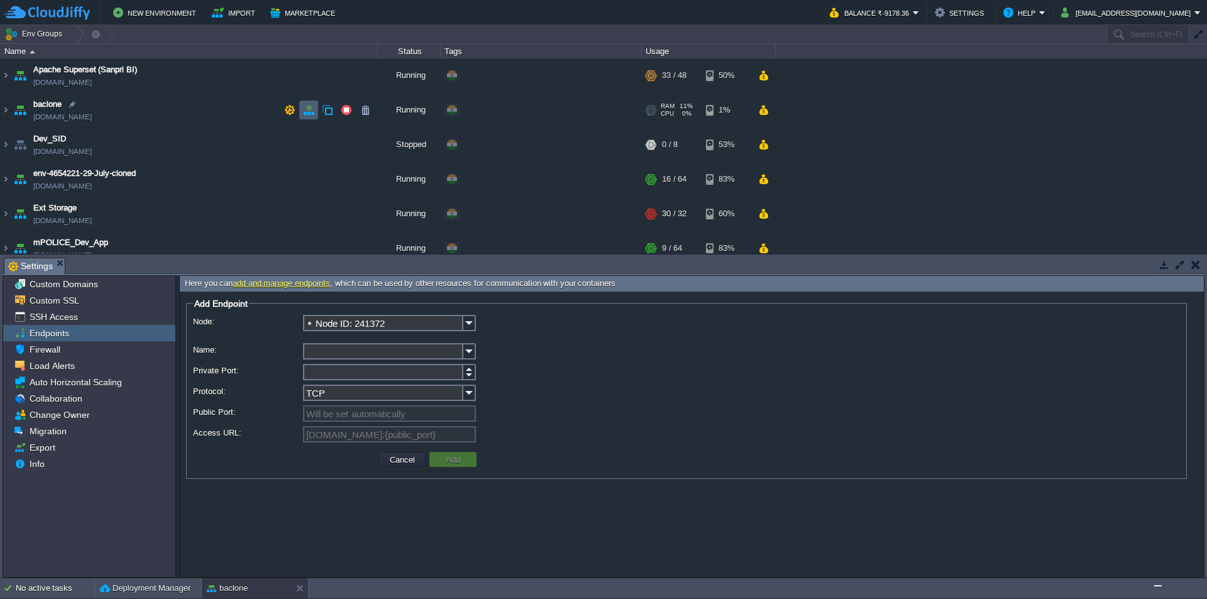
click at [309, 104] on td at bounding box center [308, 110] width 19 height 19
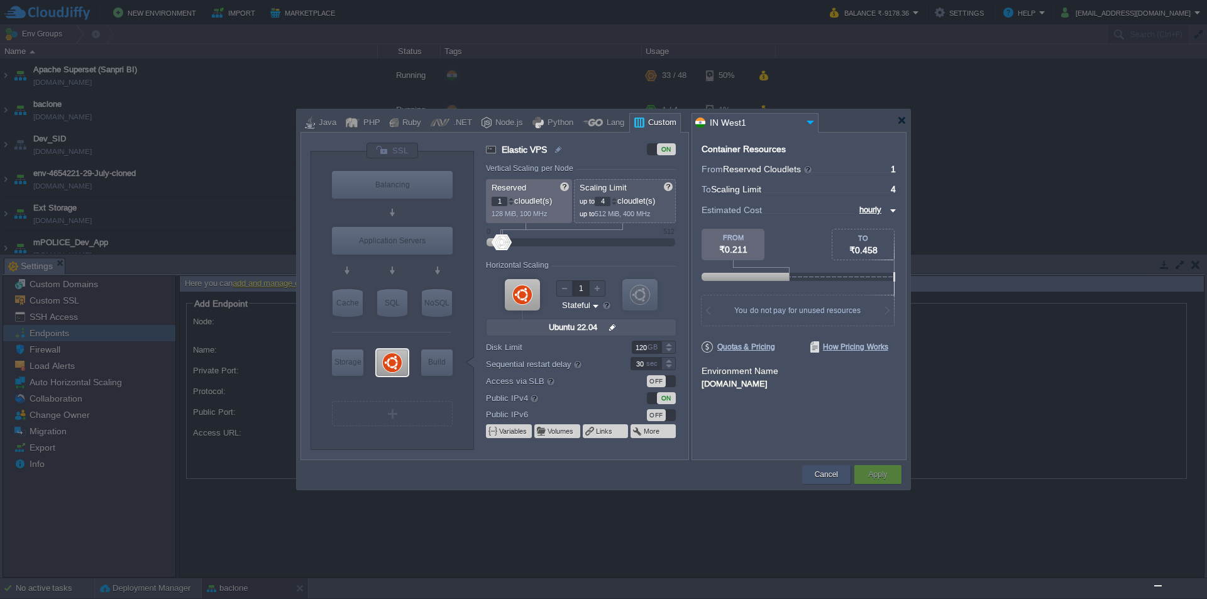
click at [826, 476] on button "Cancel" at bounding box center [826, 474] width 23 height 13
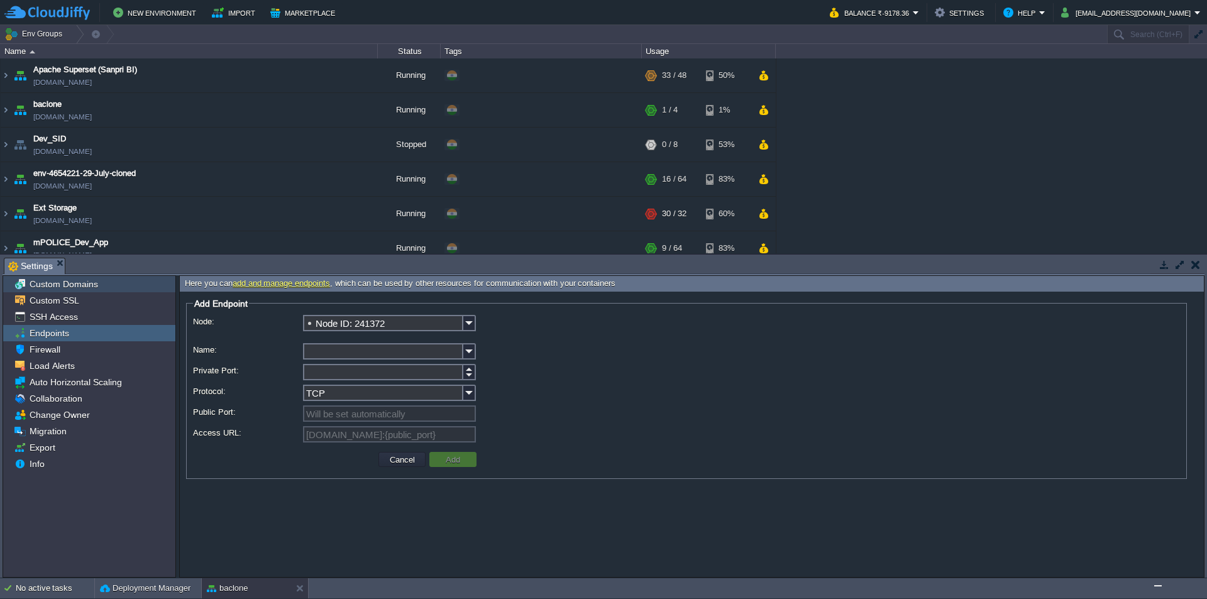
click at [74, 284] on span "Custom Domains" at bounding box center [63, 283] width 73 height 11
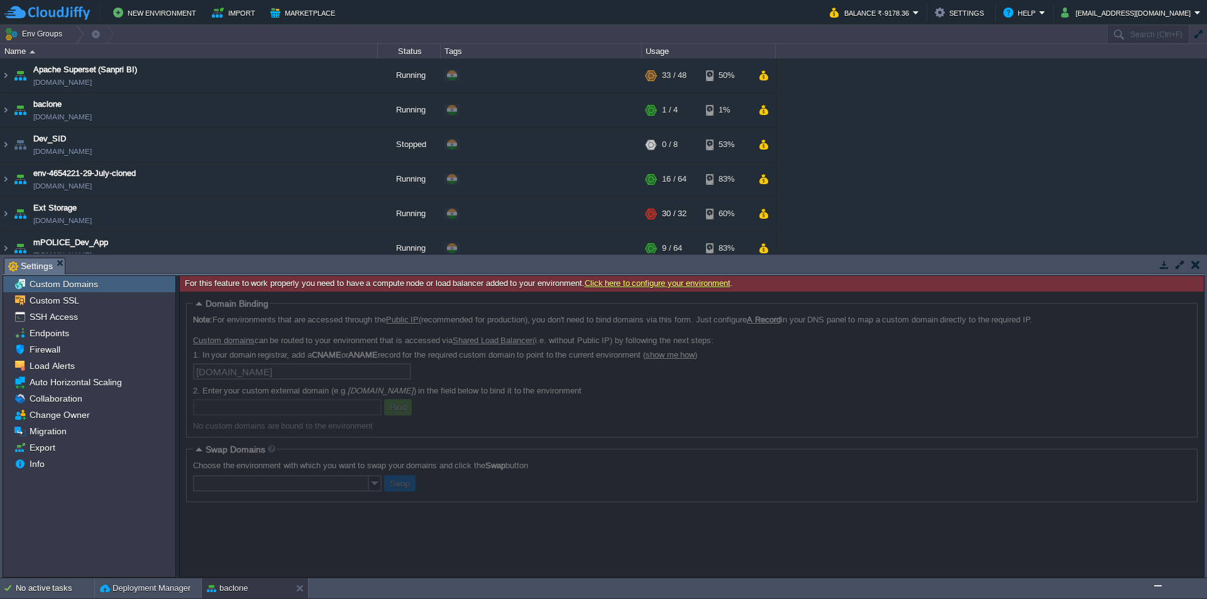
click at [647, 281] on link "Click here to configure your environment" at bounding box center [658, 282] width 146 height 9
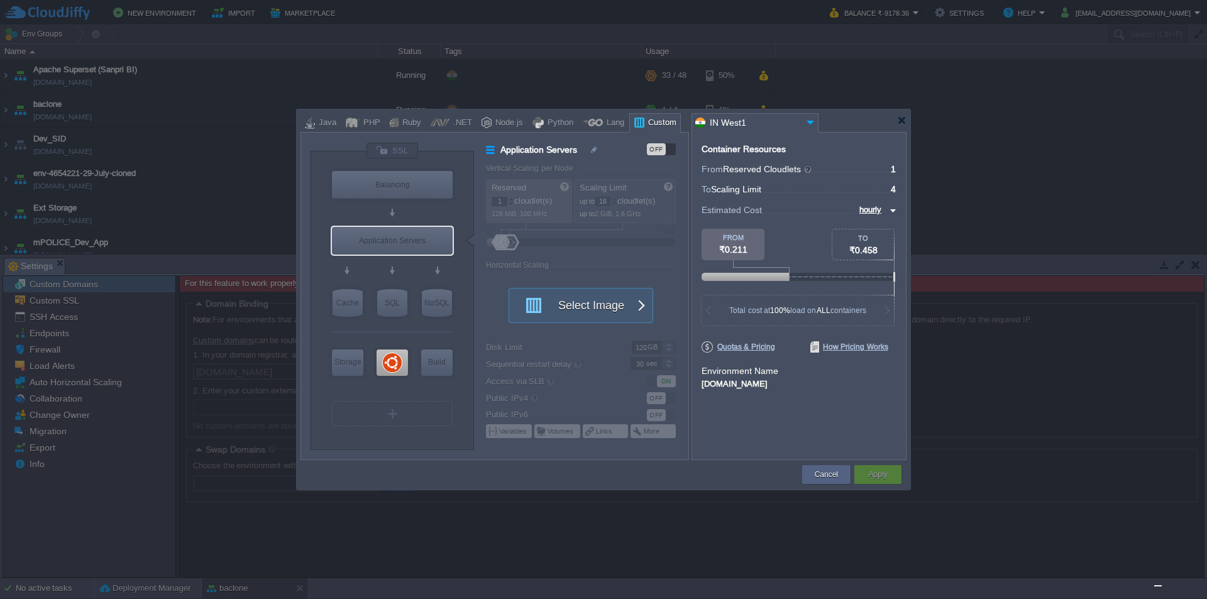
type input "Ubuntu 22.04"
click at [817, 466] on div "Cancel" at bounding box center [826, 474] width 30 height 19
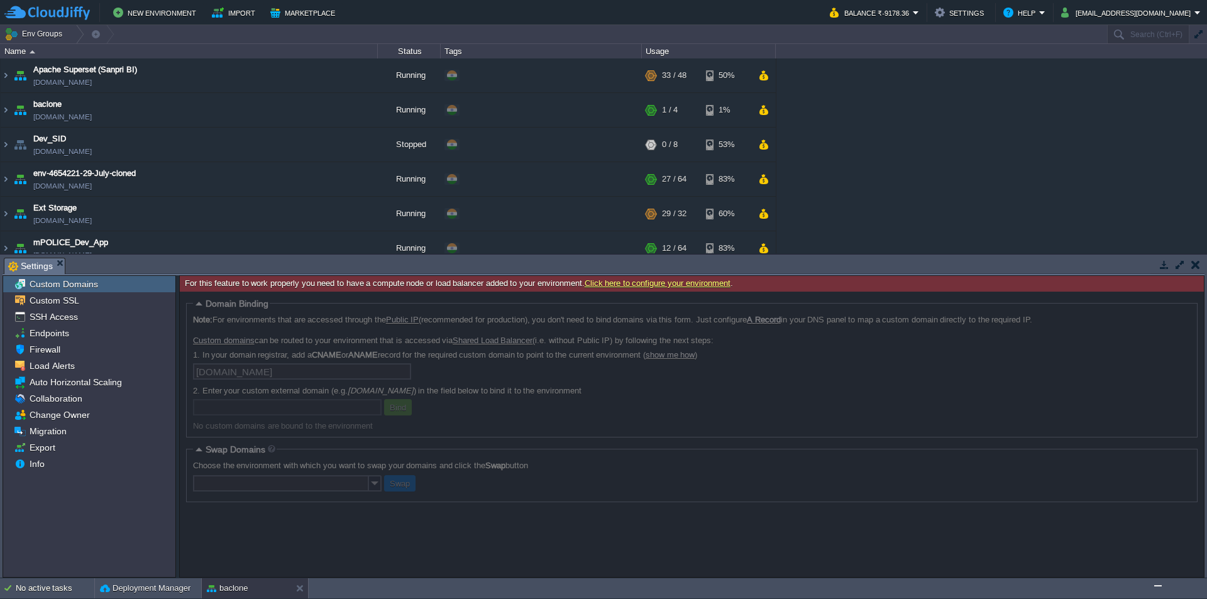
click at [633, 283] on link "Click here to configure your environment" at bounding box center [658, 282] width 146 height 9
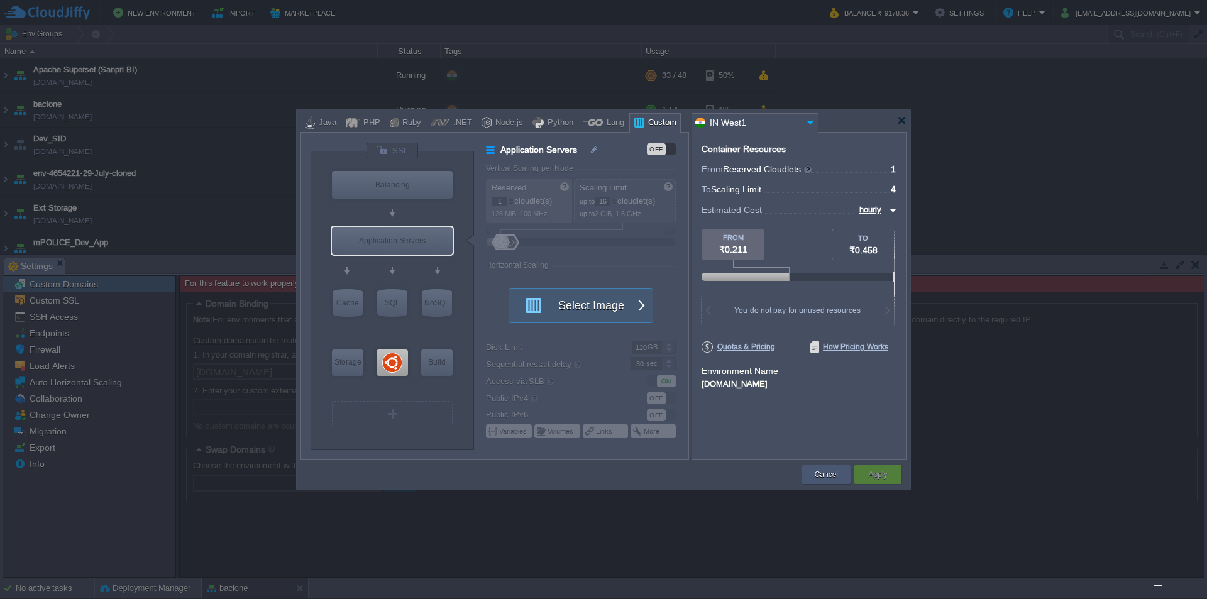
click at [828, 475] on button "Cancel" at bounding box center [826, 474] width 23 height 13
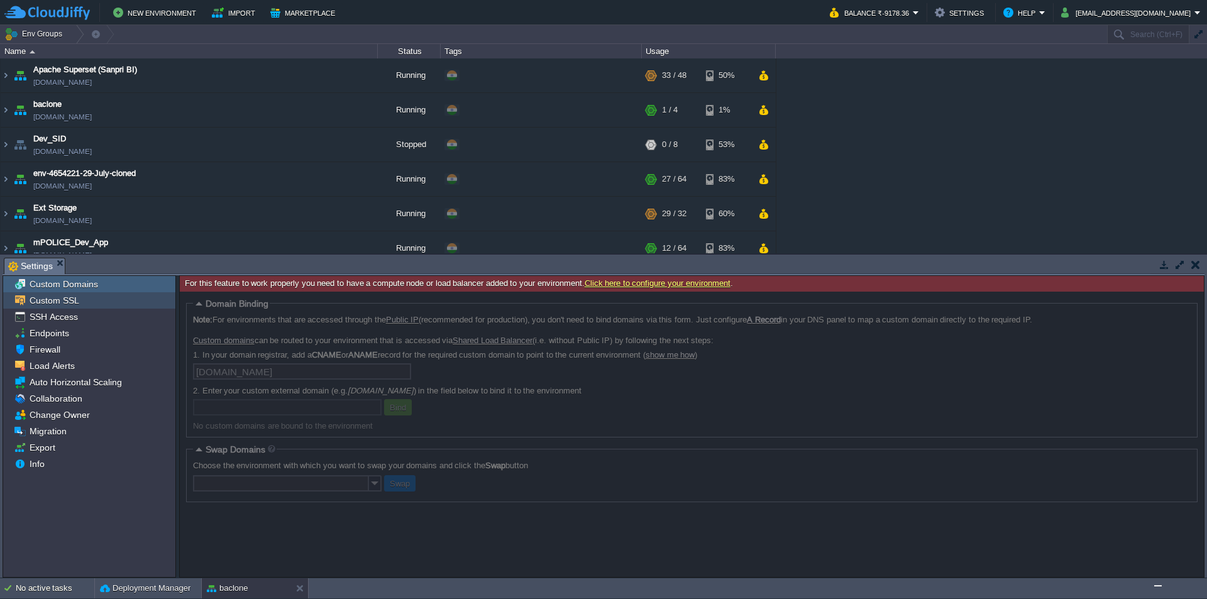
click at [67, 301] on span "Custom SSL" at bounding box center [54, 300] width 54 height 11
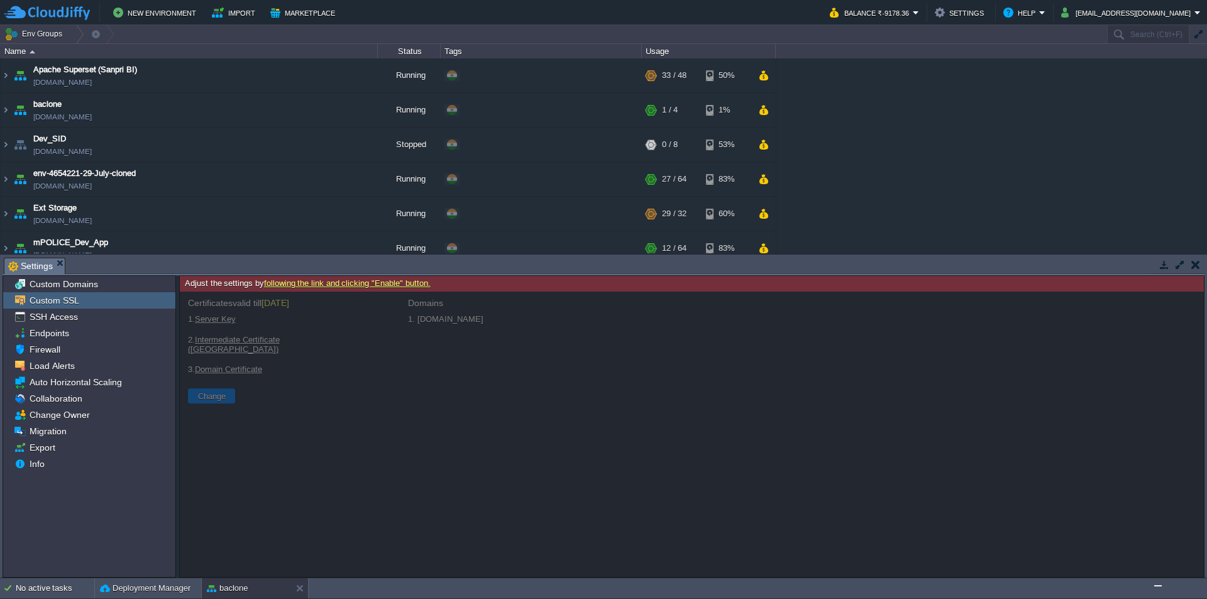
click at [407, 284] on link "following the link and clicking "Enable" button." at bounding box center [347, 282] width 167 height 9
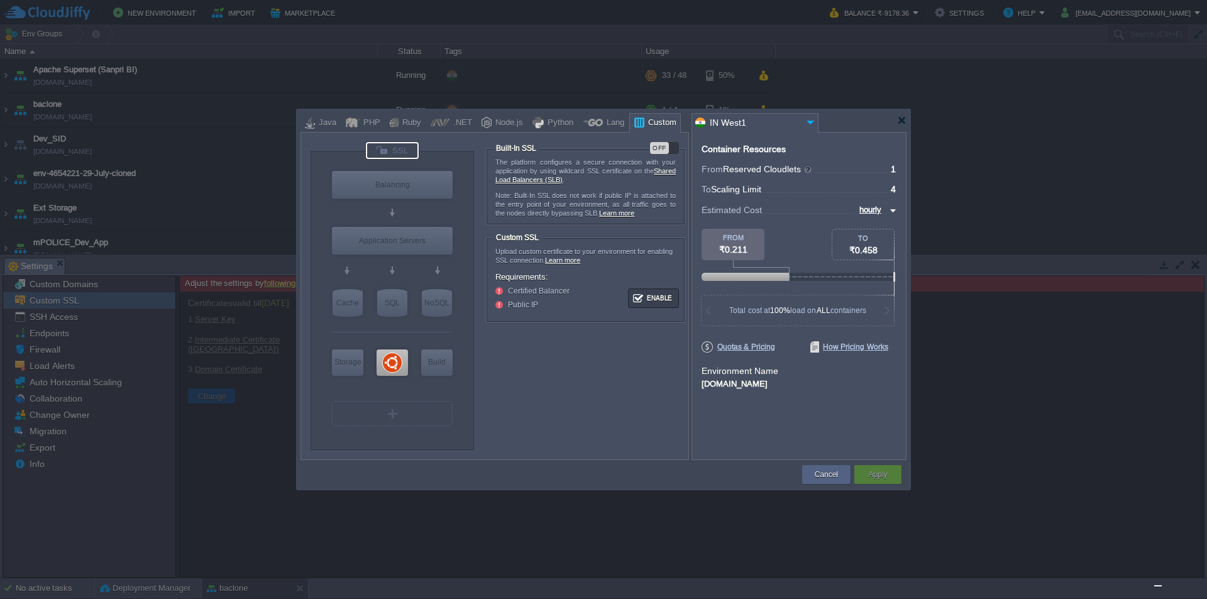
click at [675, 147] on div "OFF" at bounding box center [664, 148] width 29 height 12
click at [882, 473] on button "Apply" at bounding box center [877, 474] width 19 height 13
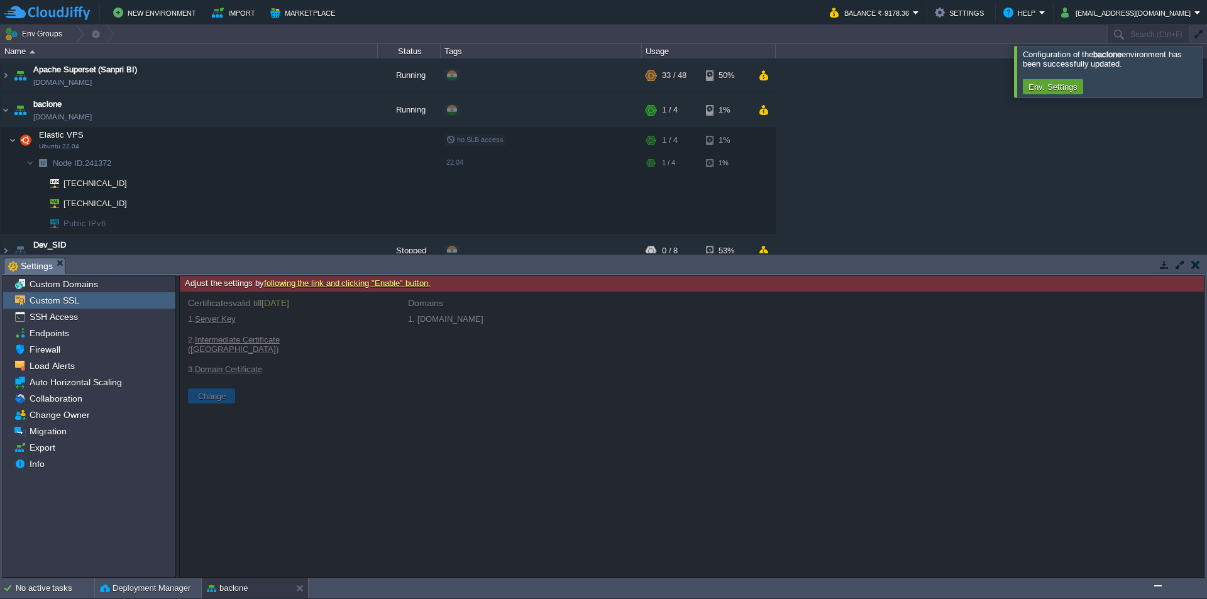
click at [1206, 74] on div at bounding box center [1222, 71] width 0 height 51
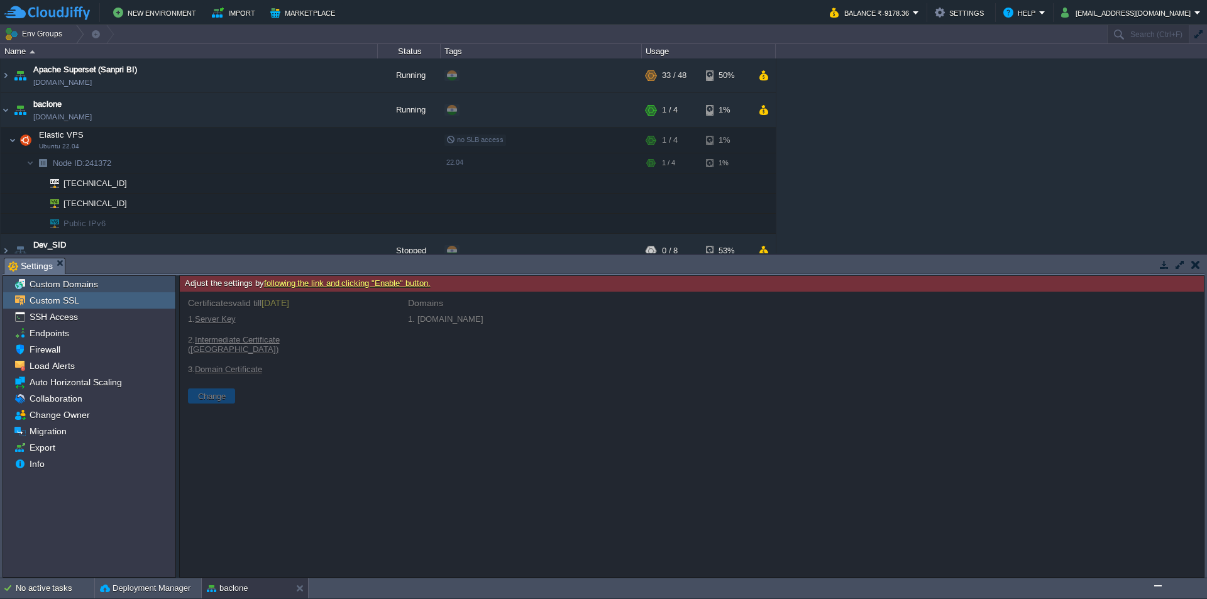
click at [67, 288] on span "Custom Domains" at bounding box center [63, 283] width 73 height 11
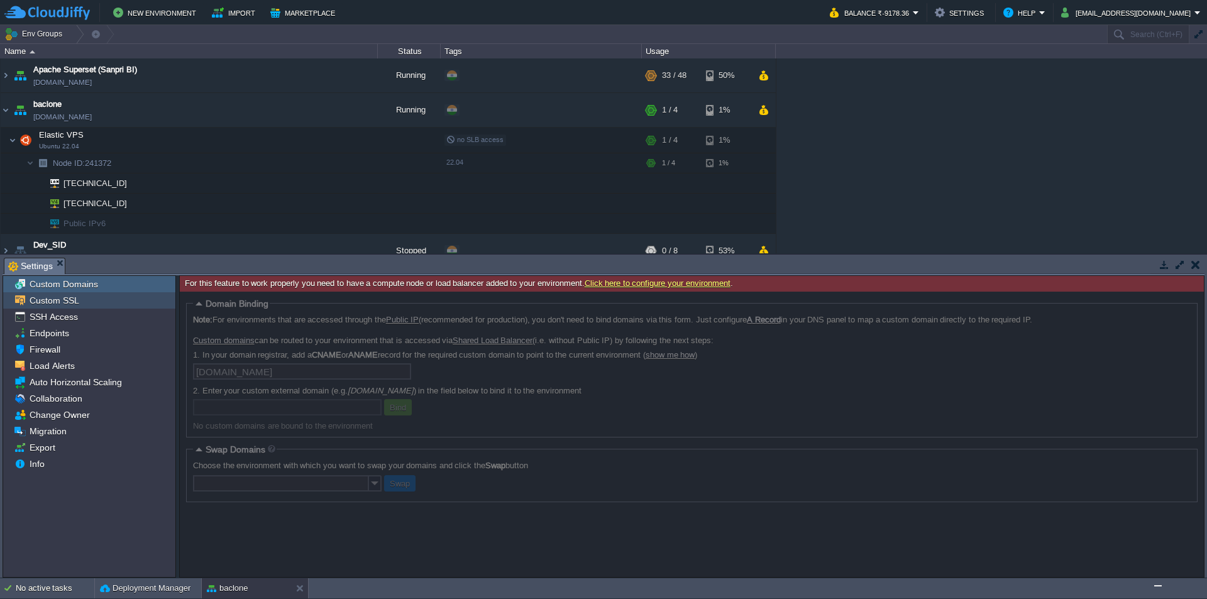
click at [74, 306] on span "Custom SSL" at bounding box center [54, 300] width 54 height 11
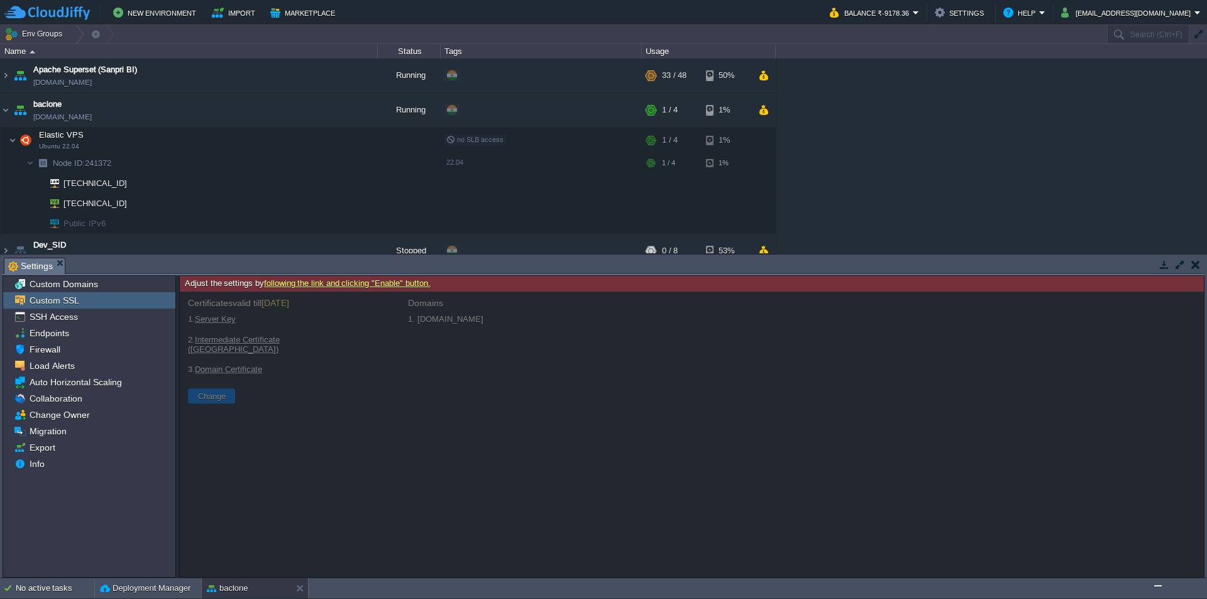
click at [319, 285] on link "following the link and clicking "Enable" button." at bounding box center [347, 282] width 167 height 9
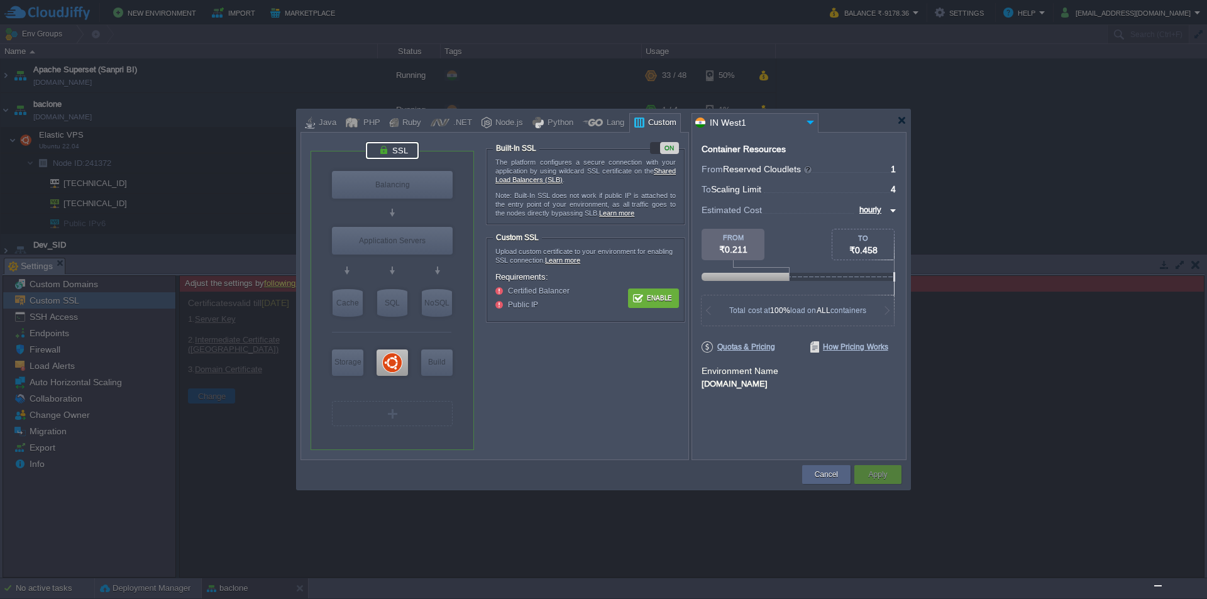
click at [663, 299] on button "Enable" at bounding box center [653, 298] width 47 height 16
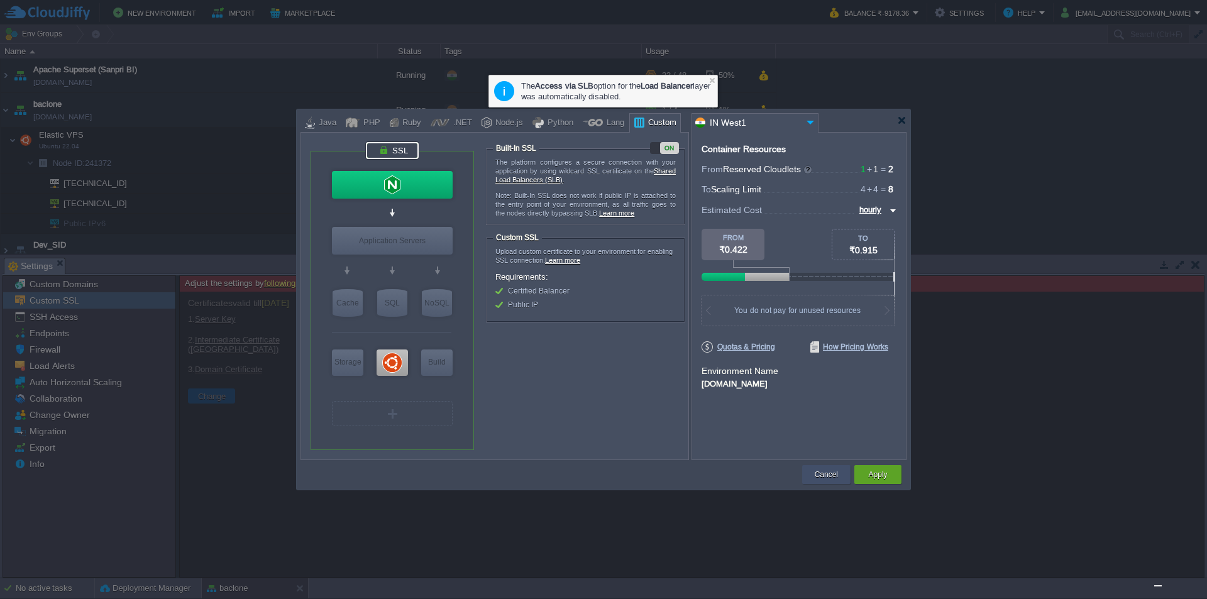
click at [817, 477] on button "Cancel" at bounding box center [826, 474] width 23 height 13
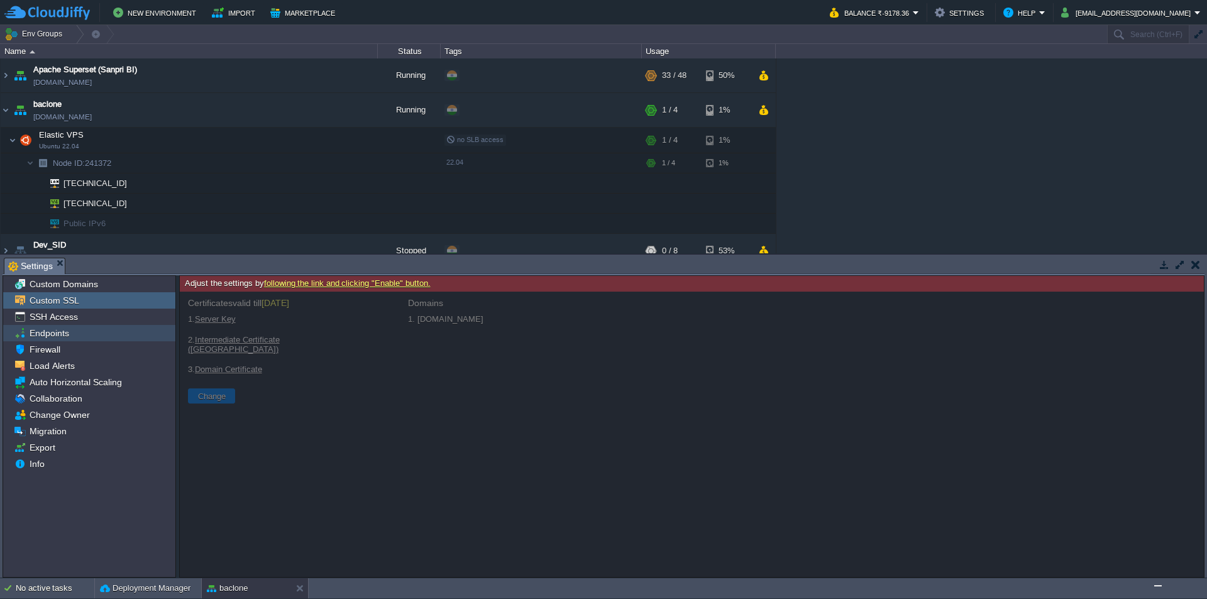
click at [73, 332] on div "Endpoints" at bounding box center [89, 333] width 172 height 16
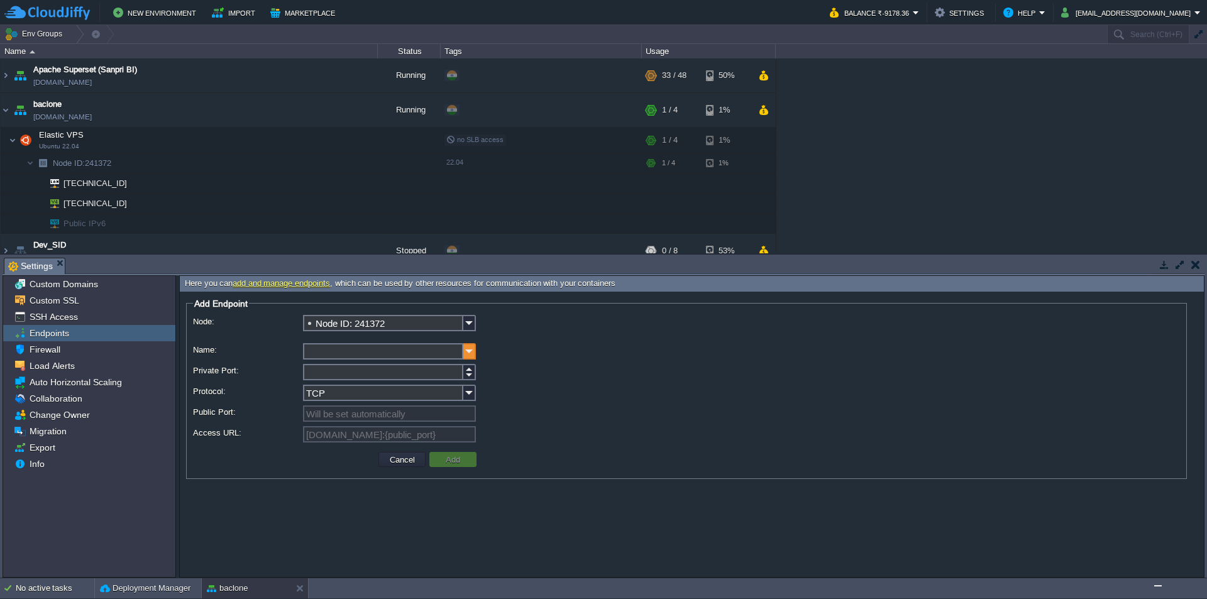
click at [473, 355] on img at bounding box center [469, 351] width 13 height 16
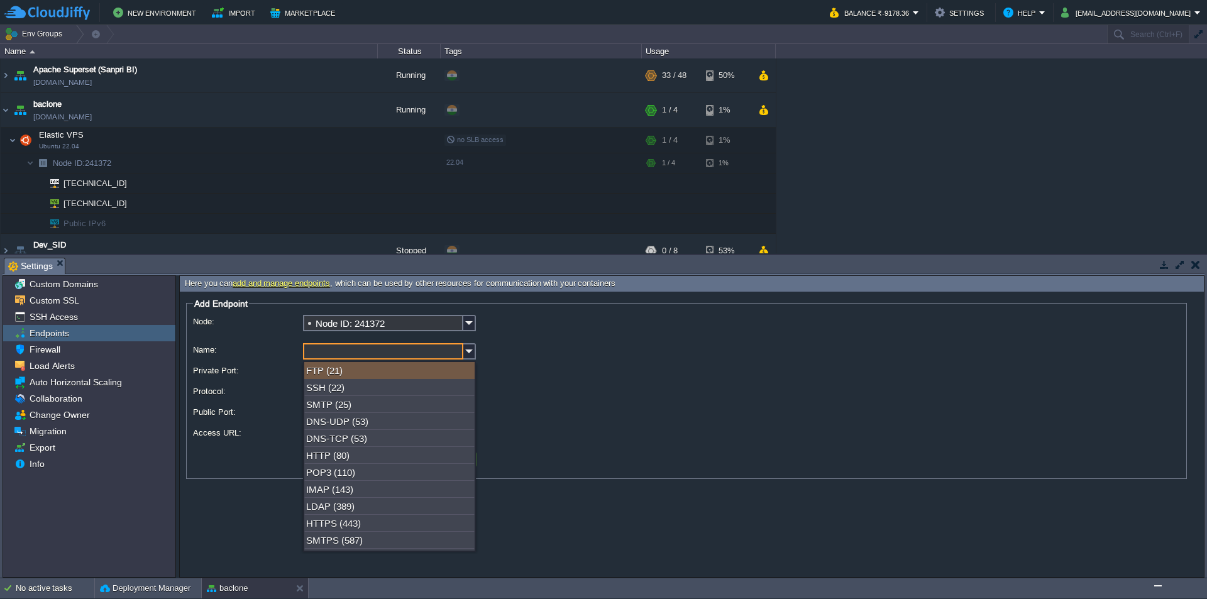
click at [414, 350] on input "Name:" at bounding box center [383, 351] width 160 height 16
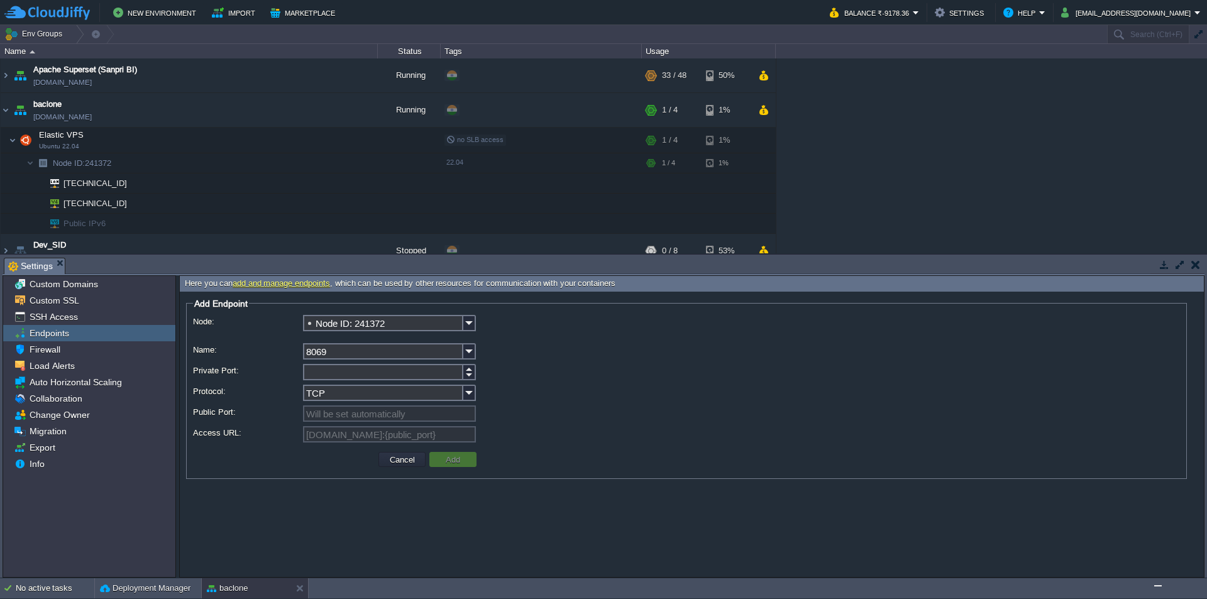
type input "8069"
click at [400, 369] on input "Private Port:" at bounding box center [383, 372] width 160 height 16
type input "8069"
click at [454, 459] on button "Add" at bounding box center [453, 459] width 22 height 11
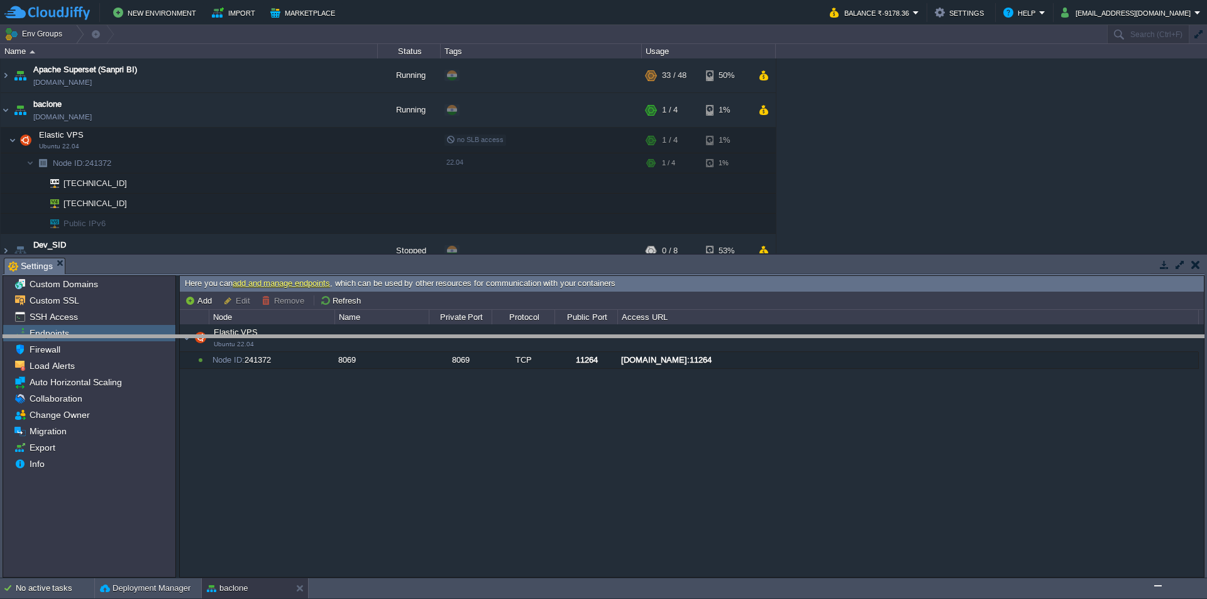
drag, startPoint x: 634, startPoint y: 275, endPoint x: 635, endPoint y: 416, distance: 141.4
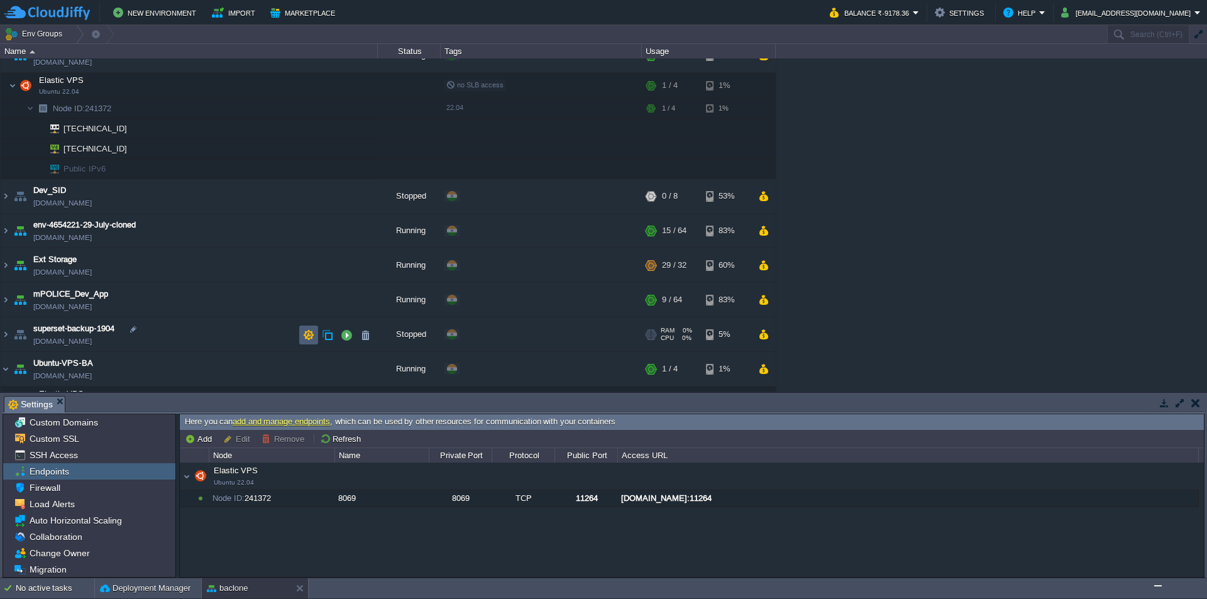
scroll to position [96, 0]
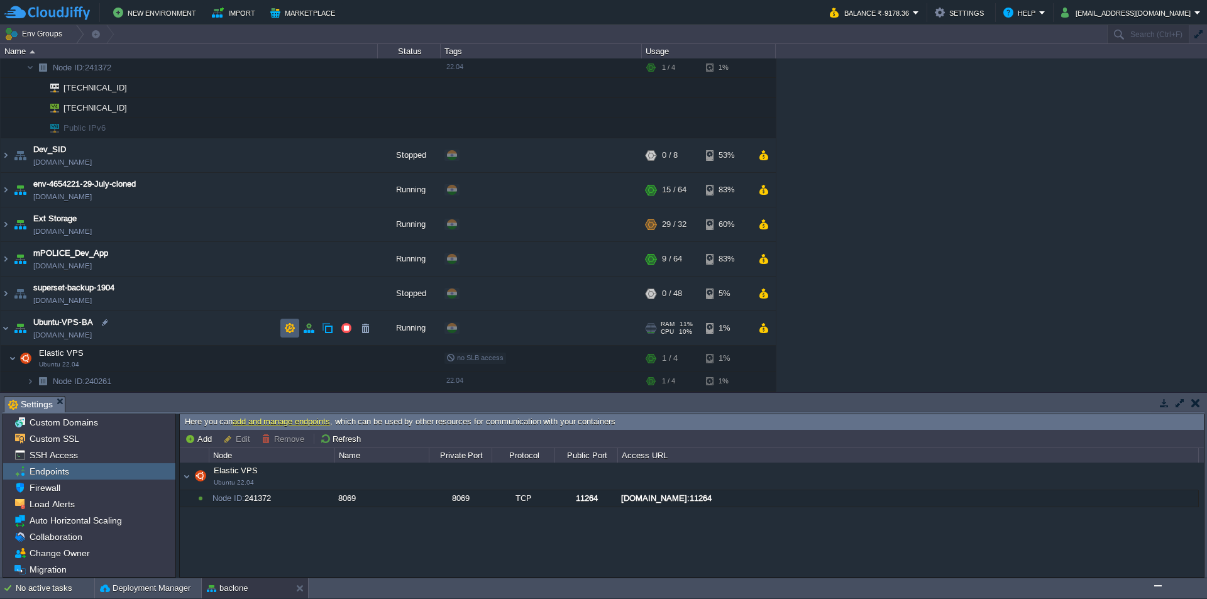
click at [284, 326] on button "button" at bounding box center [289, 327] width 11 height 11
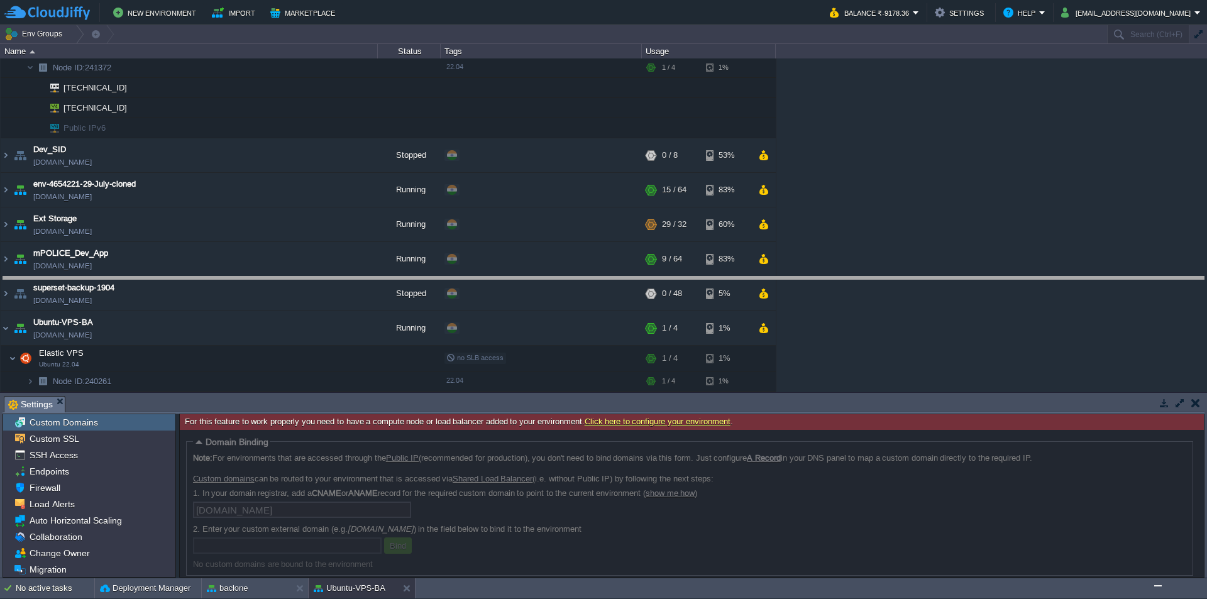
drag, startPoint x: 420, startPoint y: 412, endPoint x: 408, endPoint y: 265, distance: 148.2
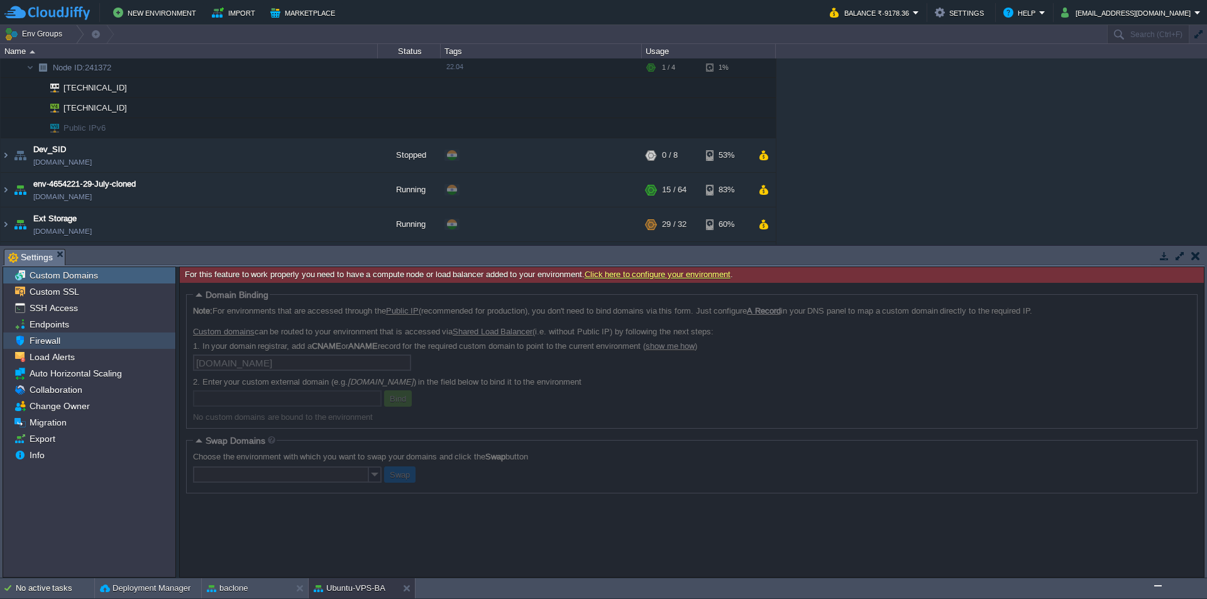
click at [62, 323] on span "Endpoints" at bounding box center [49, 324] width 44 height 11
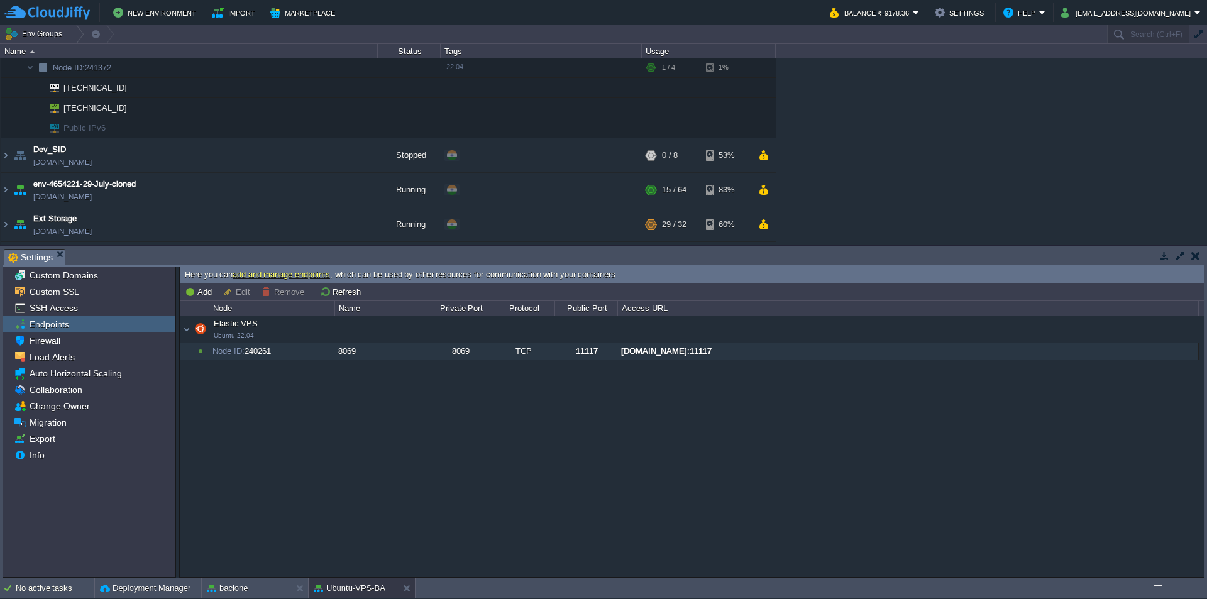
click at [672, 353] on div "[DOMAIN_NAME]:11117" at bounding box center [907, 351] width 579 height 16
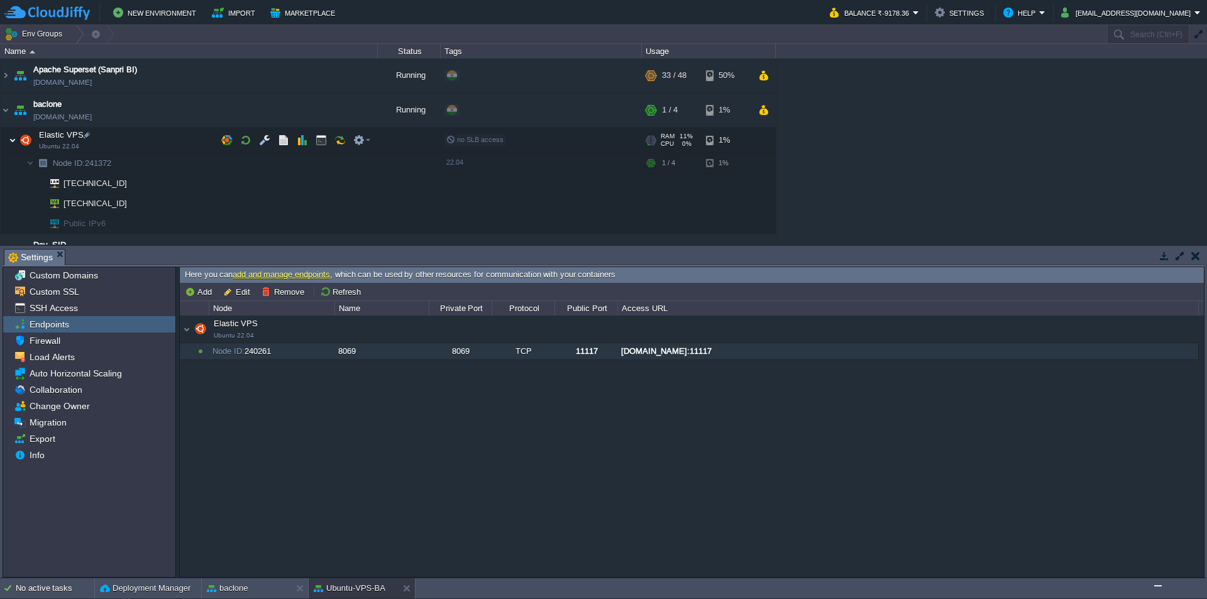
click at [8, 142] on td "Elastic VPS Ubuntu 22.04" at bounding box center [189, 141] width 377 height 26
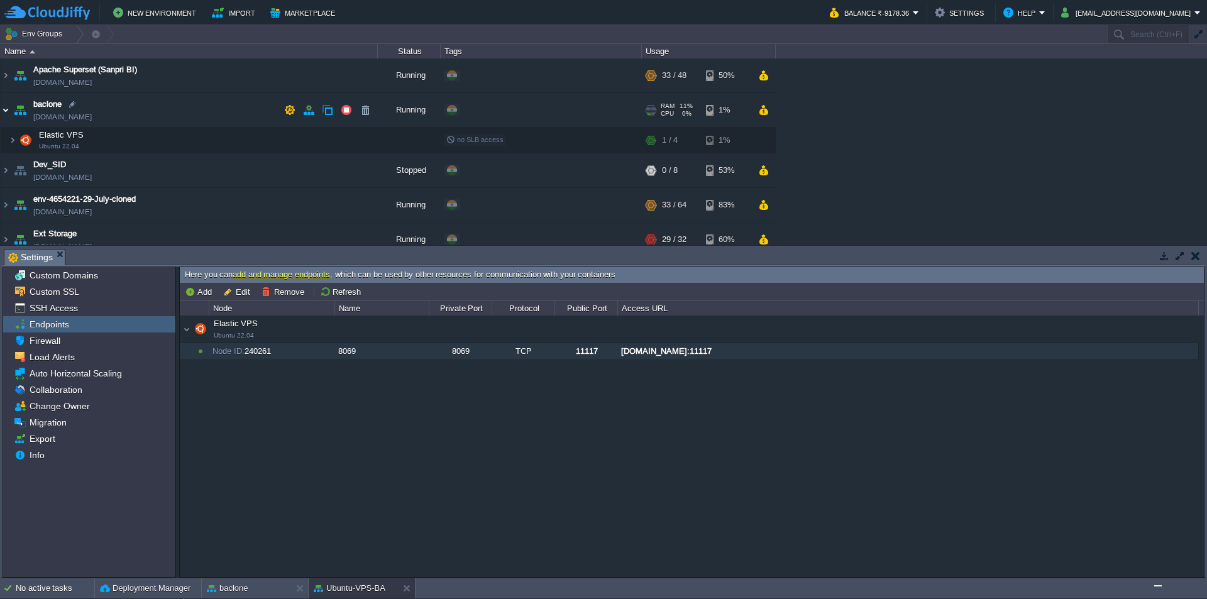
click at [4, 114] on img at bounding box center [6, 110] width 10 height 34
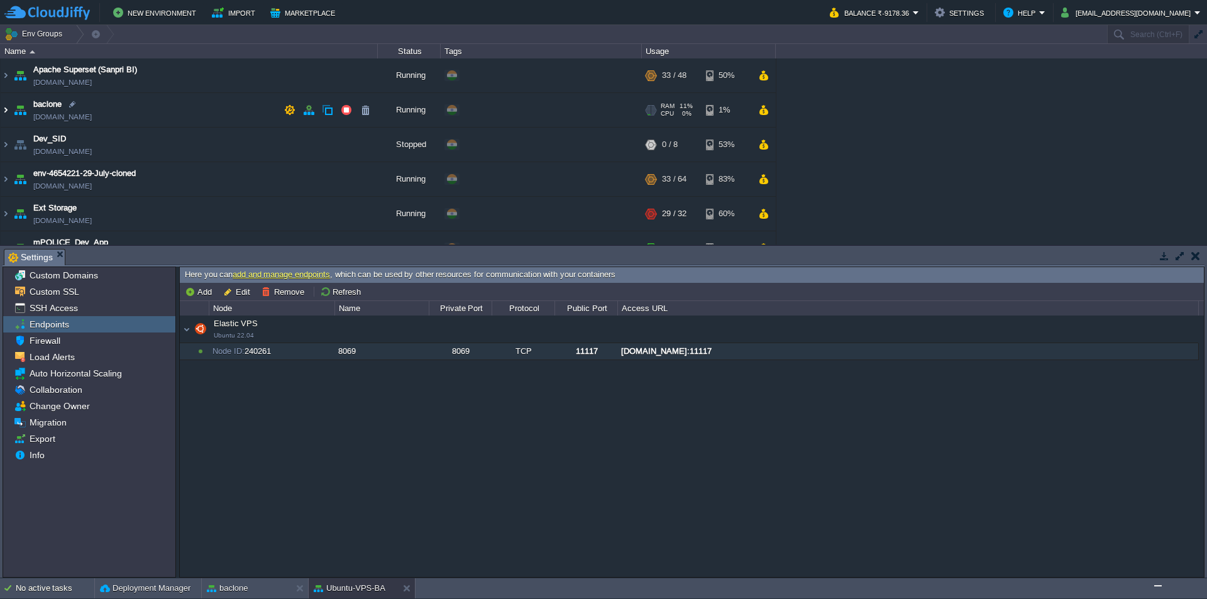
click at [4, 112] on img at bounding box center [6, 110] width 10 height 34
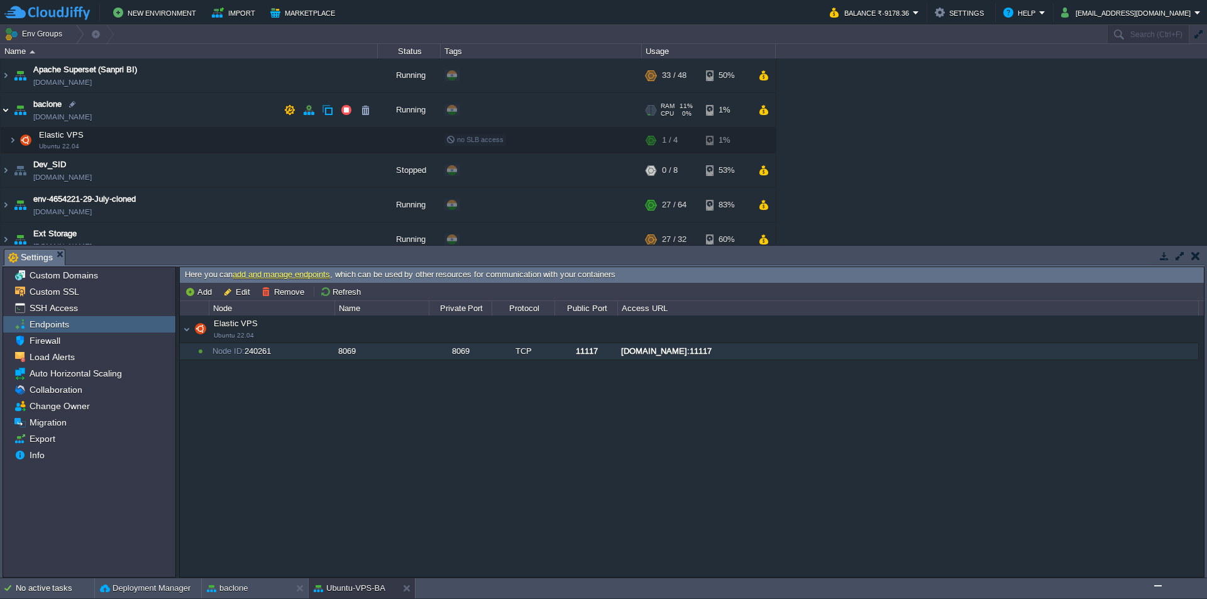
click at [8, 113] on img at bounding box center [6, 110] width 10 height 34
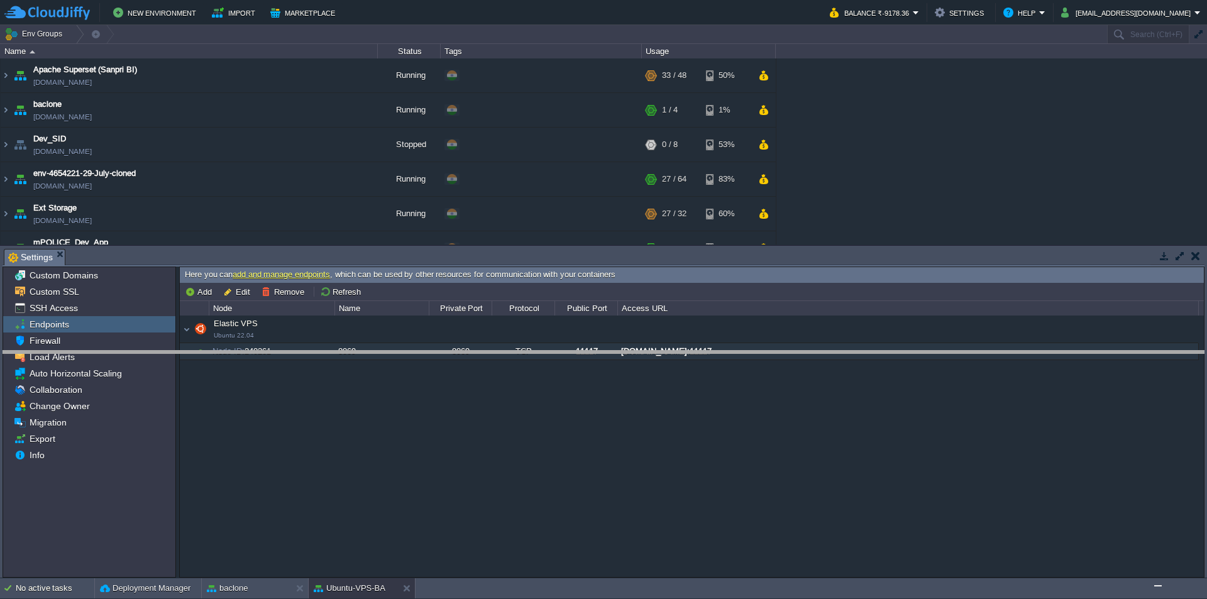
drag, startPoint x: 300, startPoint y: 263, endPoint x: 353, endPoint y: 473, distance: 215.7
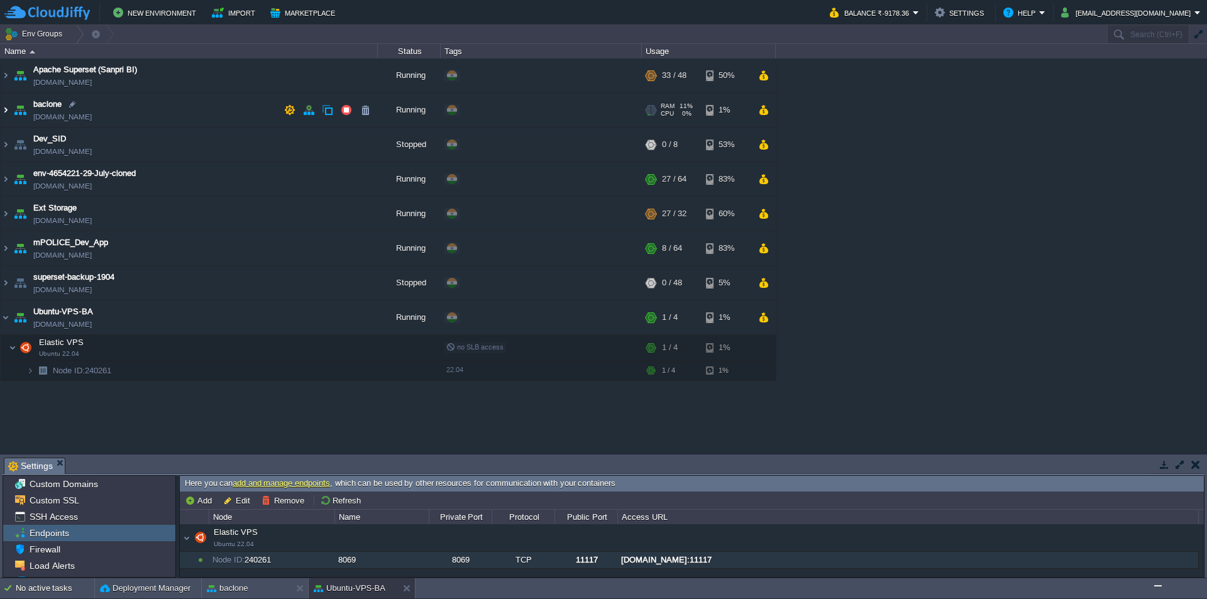
click at [7, 109] on img at bounding box center [6, 110] width 10 height 34
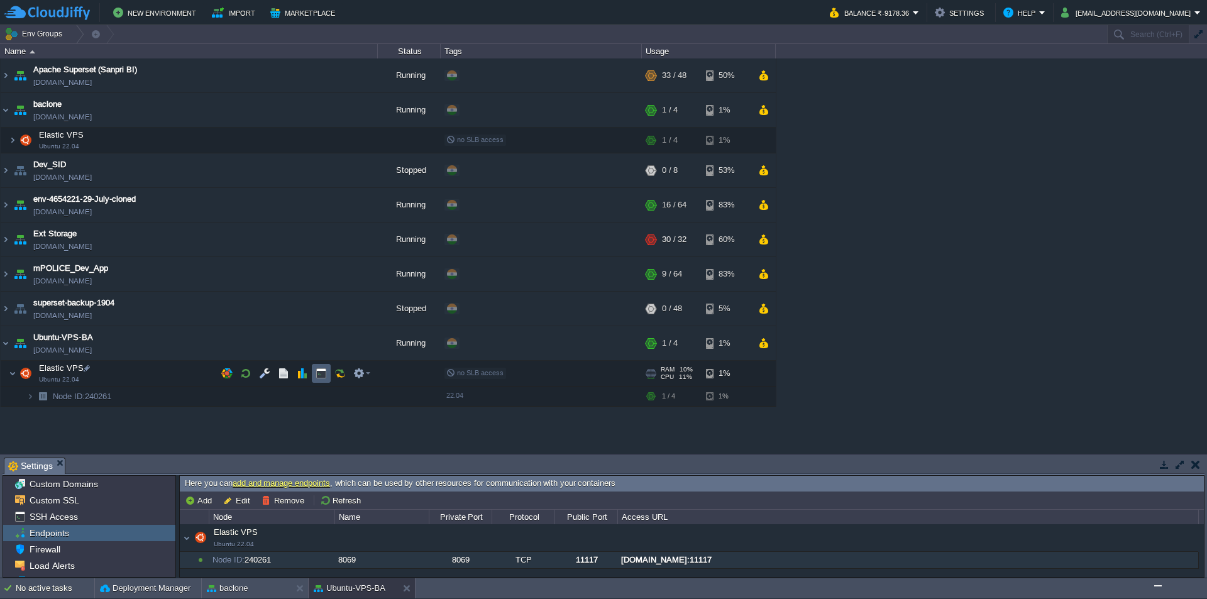
click at [322, 376] on button "button" at bounding box center [321, 373] width 11 height 11
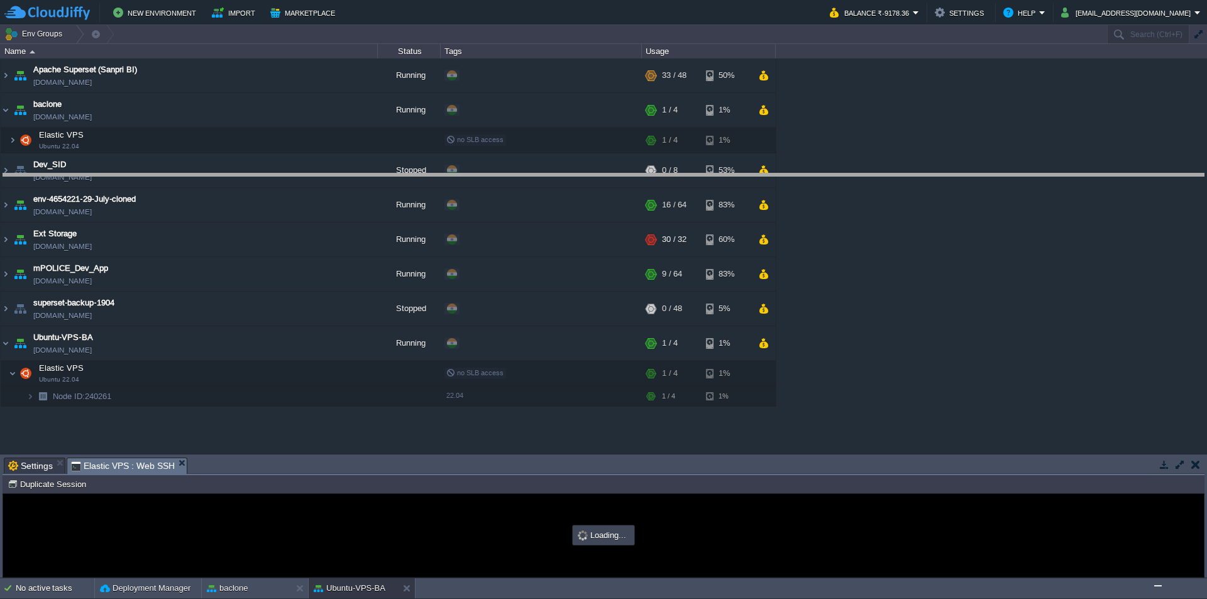
drag, startPoint x: 463, startPoint y: 475, endPoint x: 463, endPoint y: 451, distance: 23.9
